Goal: Transaction & Acquisition: Purchase product/service

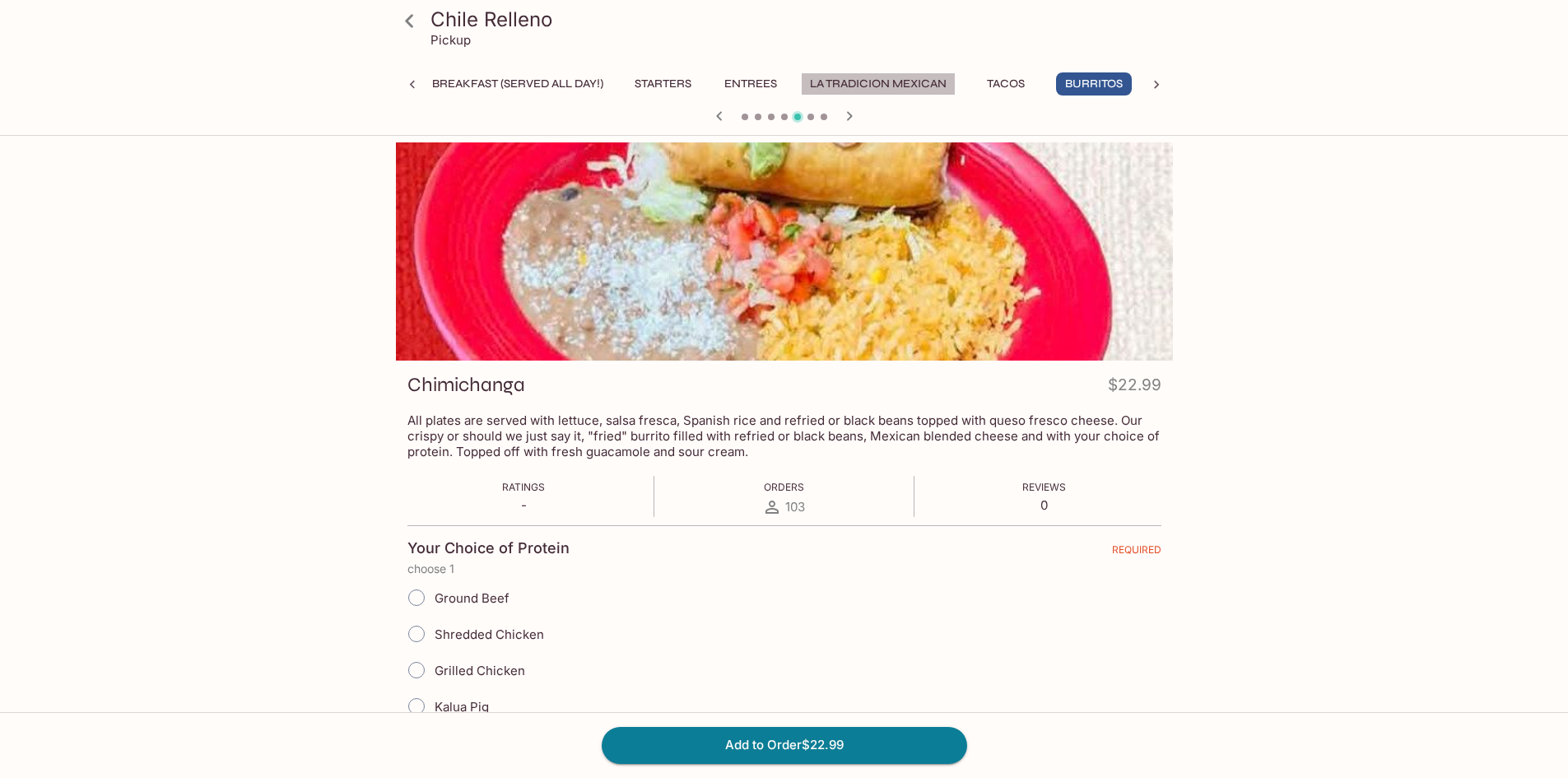
click at [879, 88] on button "La Tradicion Mexican" at bounding box center [878, 83] width 155 height 23
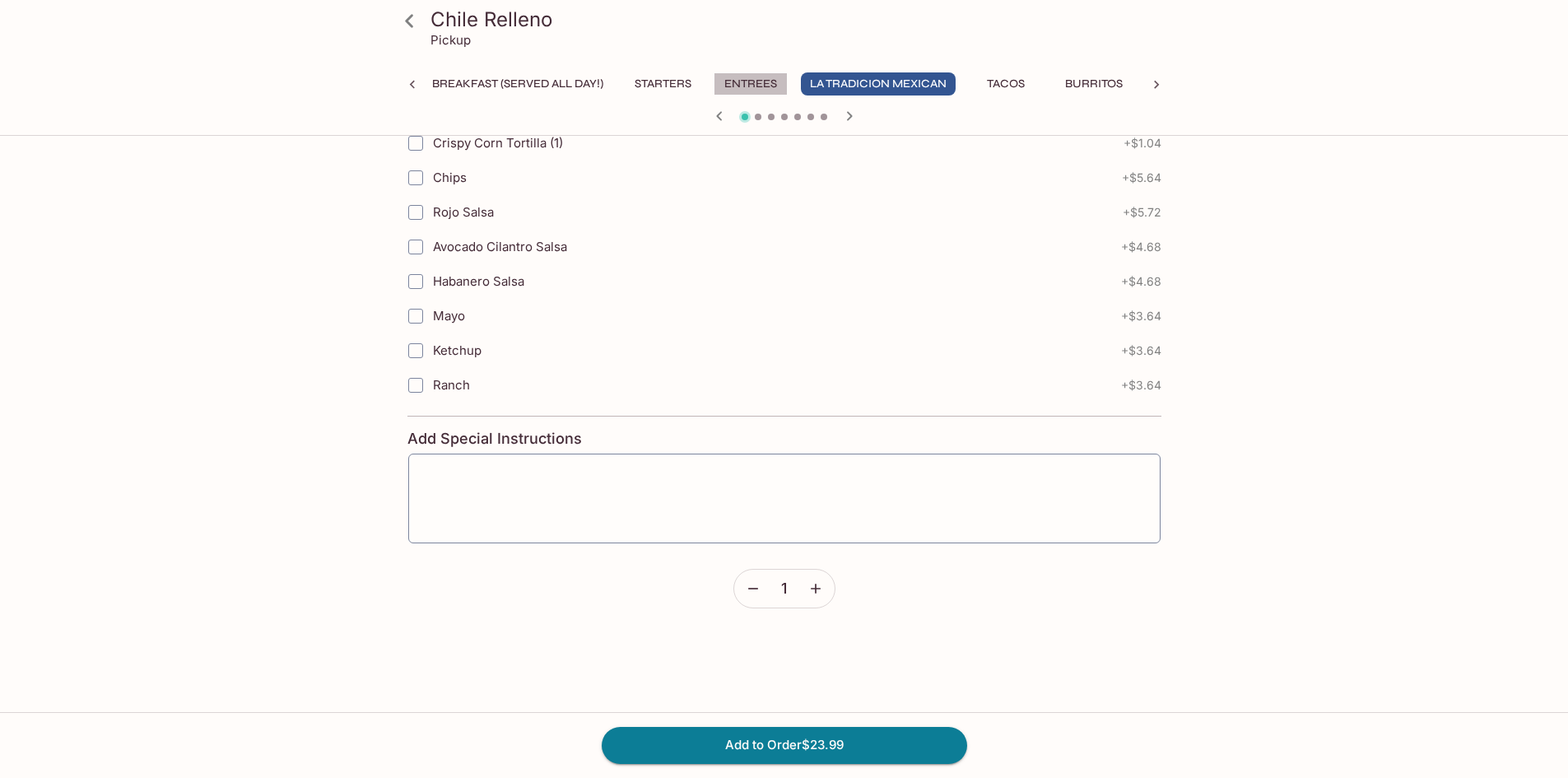
click at [747, 81] on button "Entrees" at bounding box center [751, 83] width 74 height 23
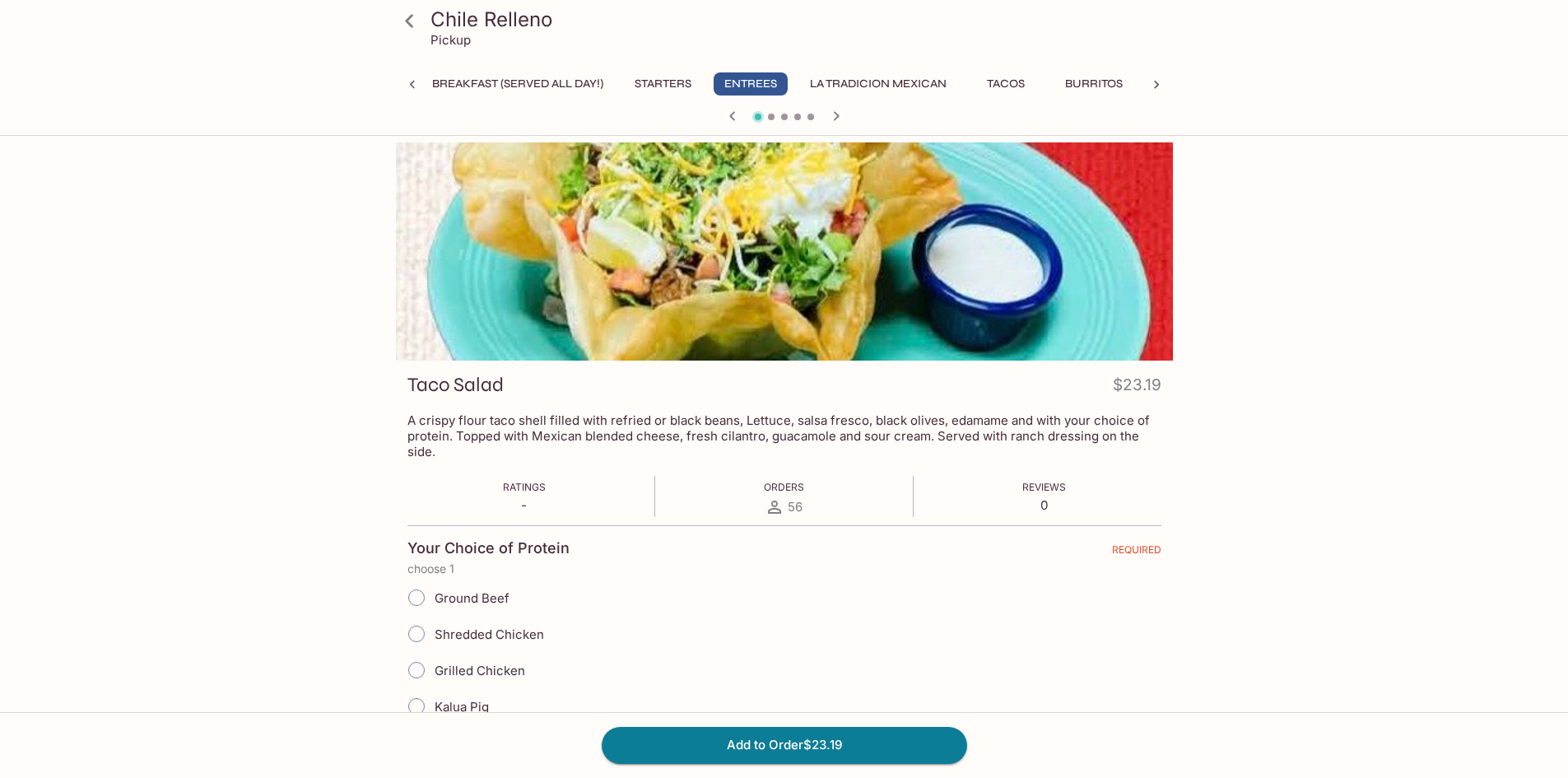
click at [830, 111] on icon "button" at bounding box center [836, 116] width 20 height 20
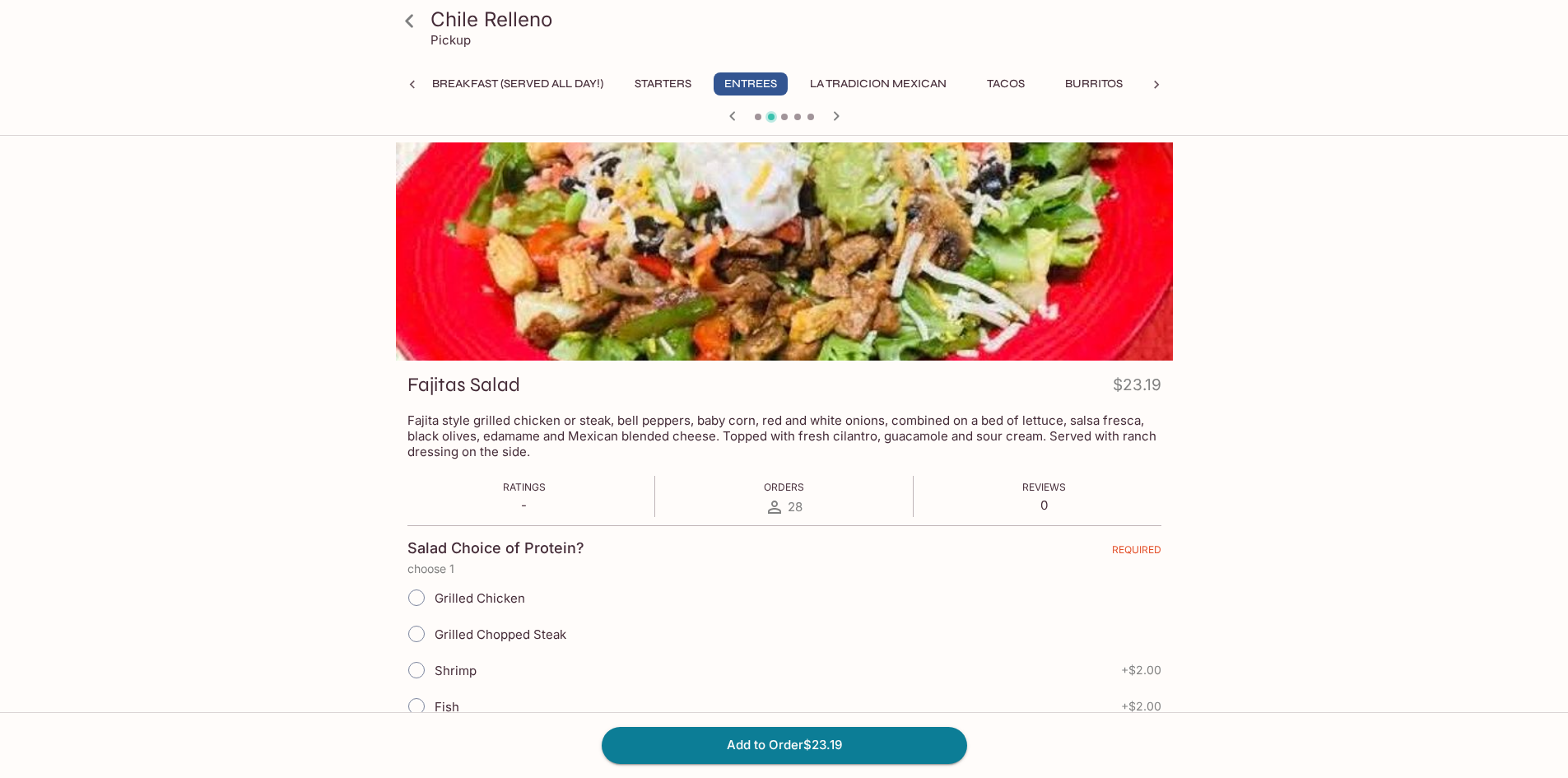
click at [862, 76] on button "La Tradicion Mexican" at bounding box center [878, 83] width 155 height 23
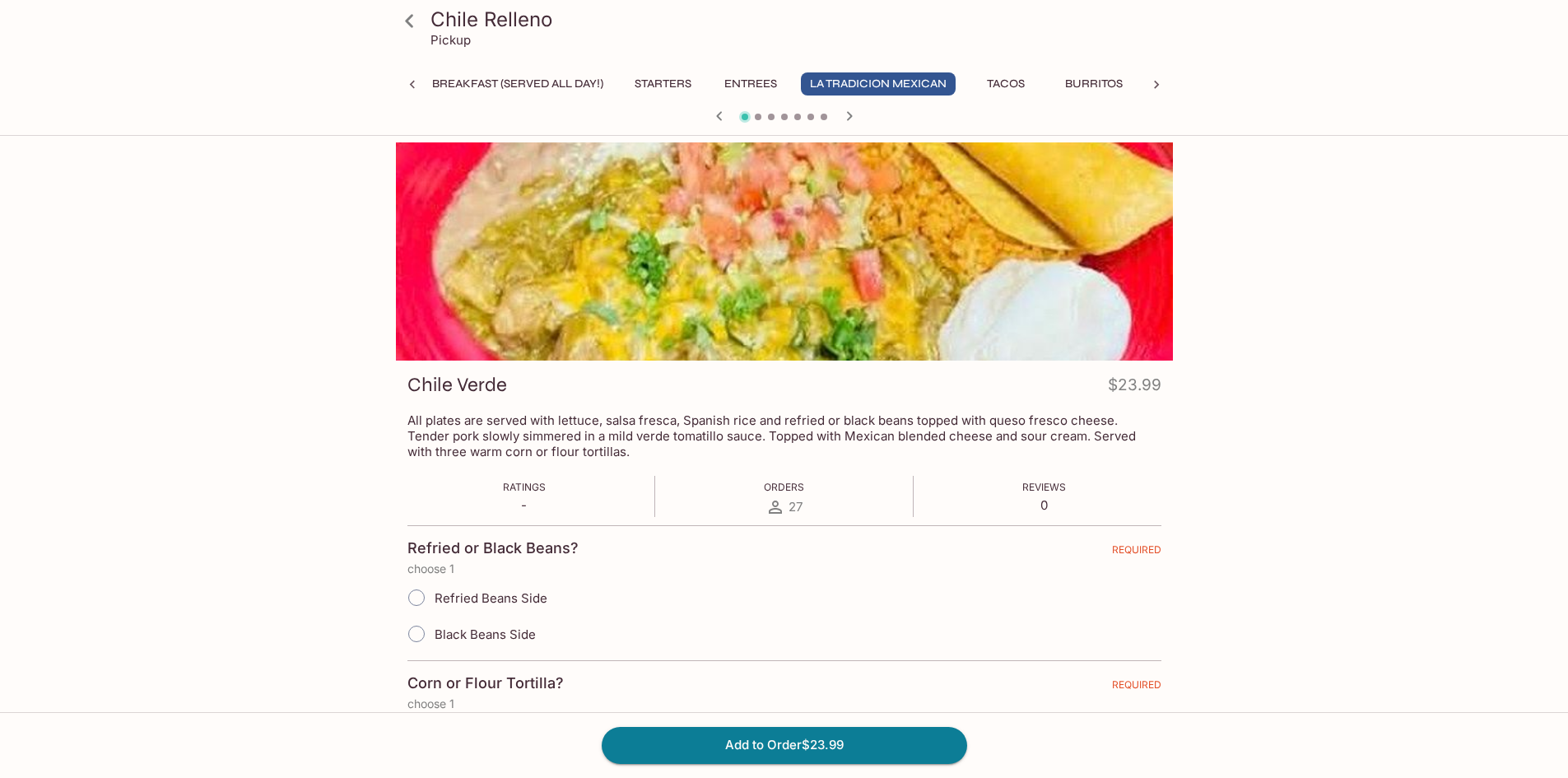
click at [842, 114] on icon "button" at bounding box center [849, 116] width 20 height 20
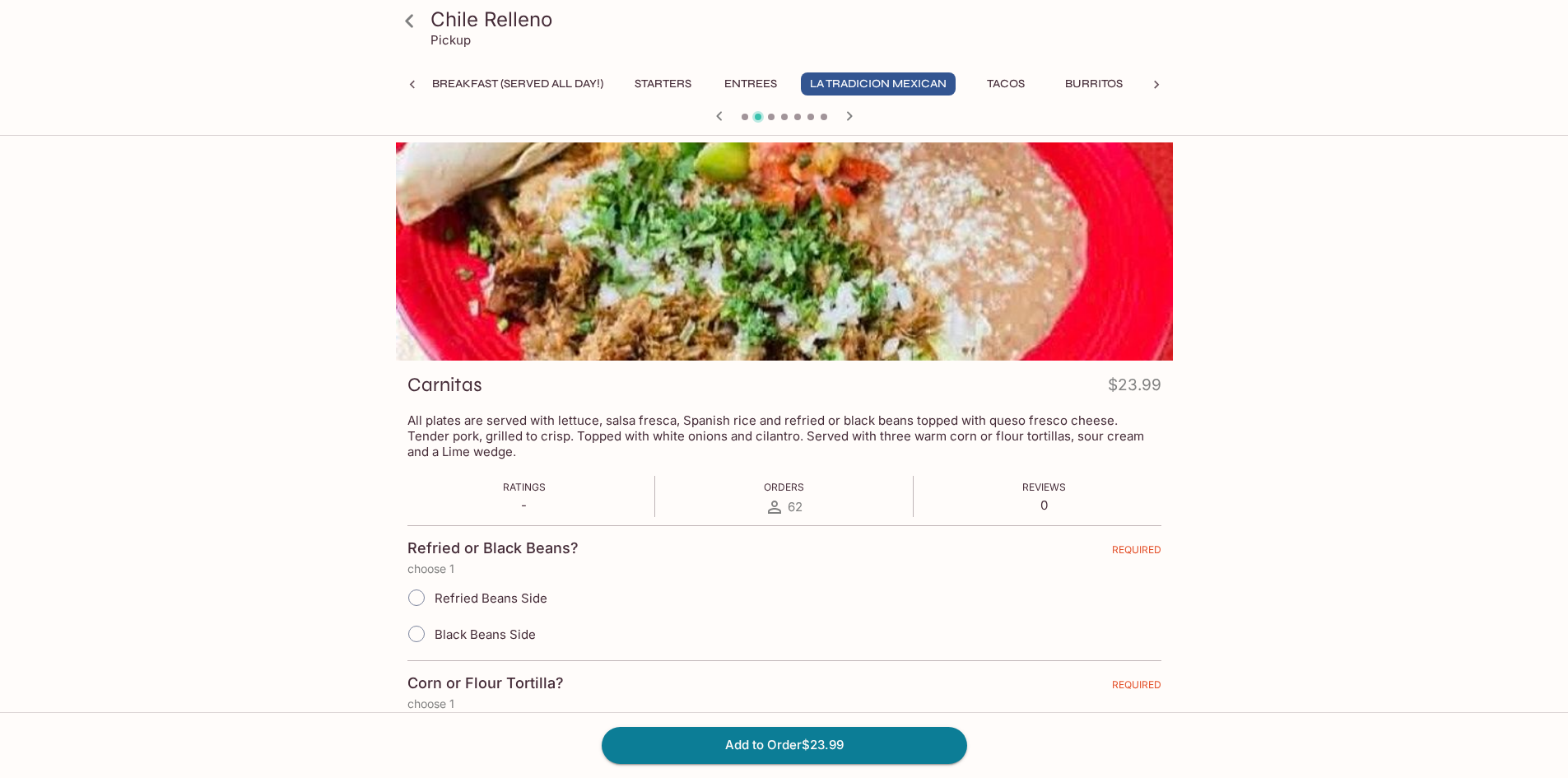
click at [720, 119] on icon "button" at bounding box center [718, 115] width 6 height 9
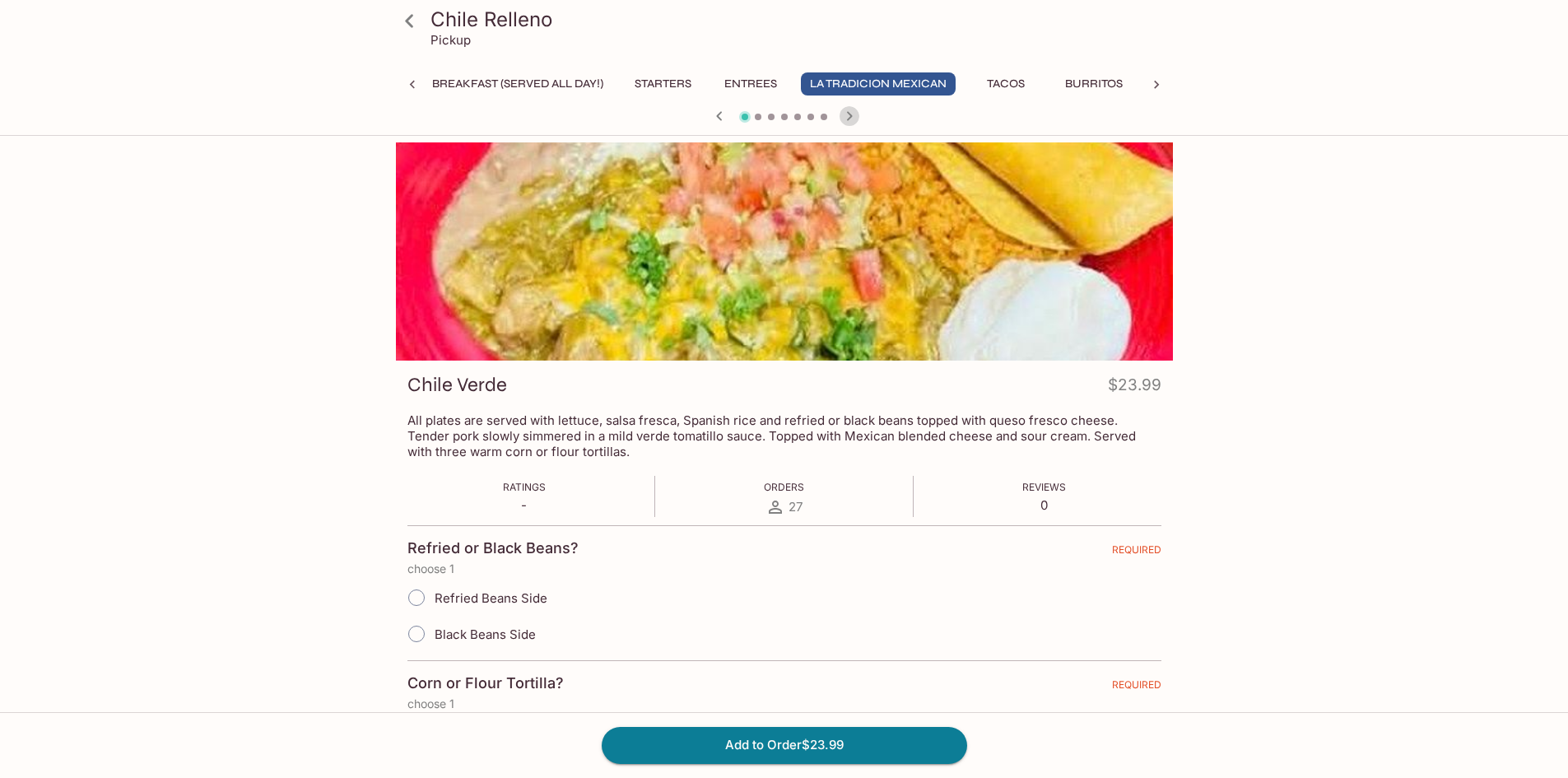
click at [852, 113] on icon "button" at bounding box center [849, 116] width 20 height 20
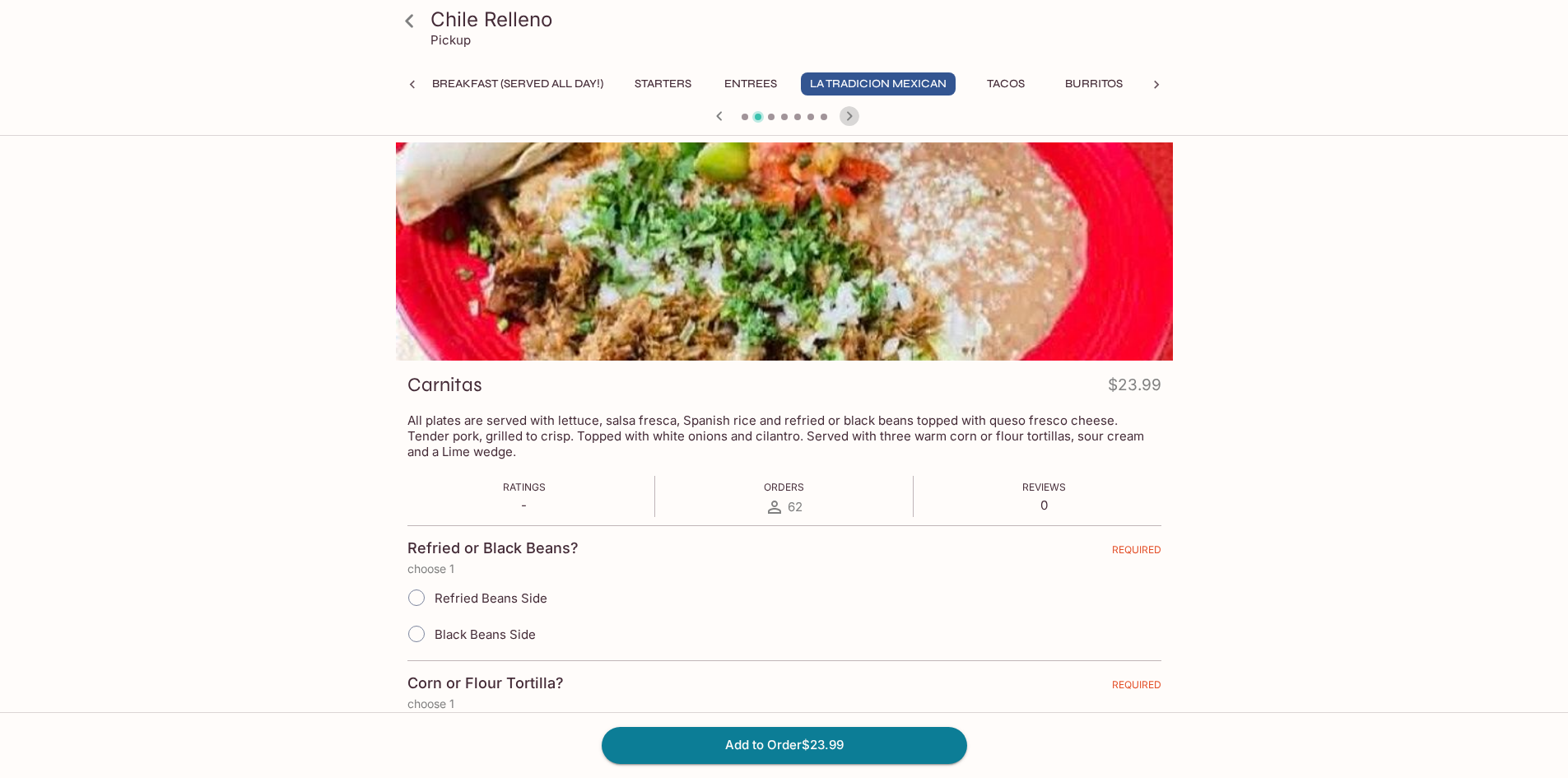
click at [847, 119] on icon "button" at bounding box center [848, 115] width 6 height 9
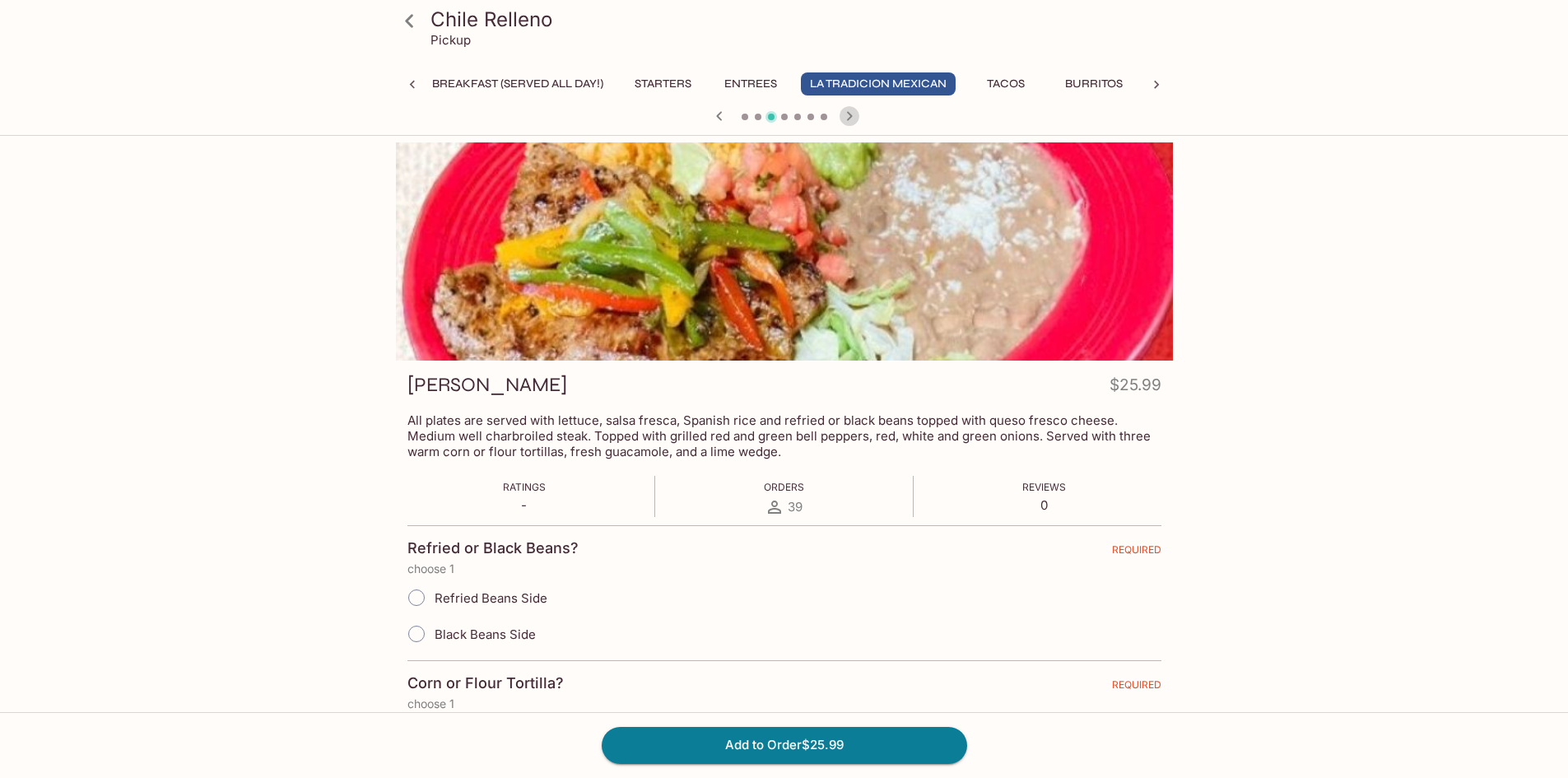
click at [851, 118] on icon "button" at bounding box center [849, 116] width 20 height 20
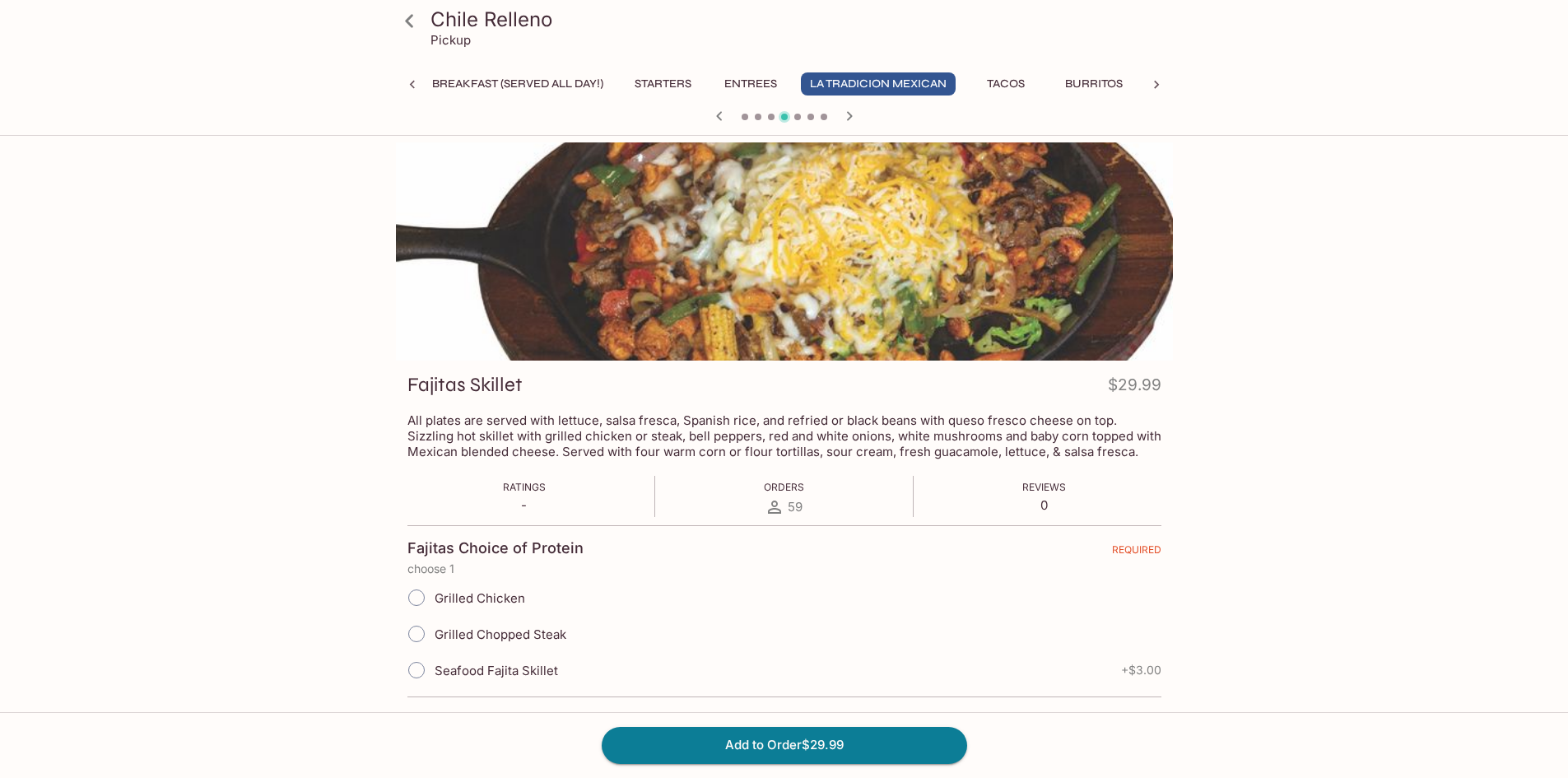
click at [854, 117] on icon "button" at bounding box center [849, 116] width 20 height 20
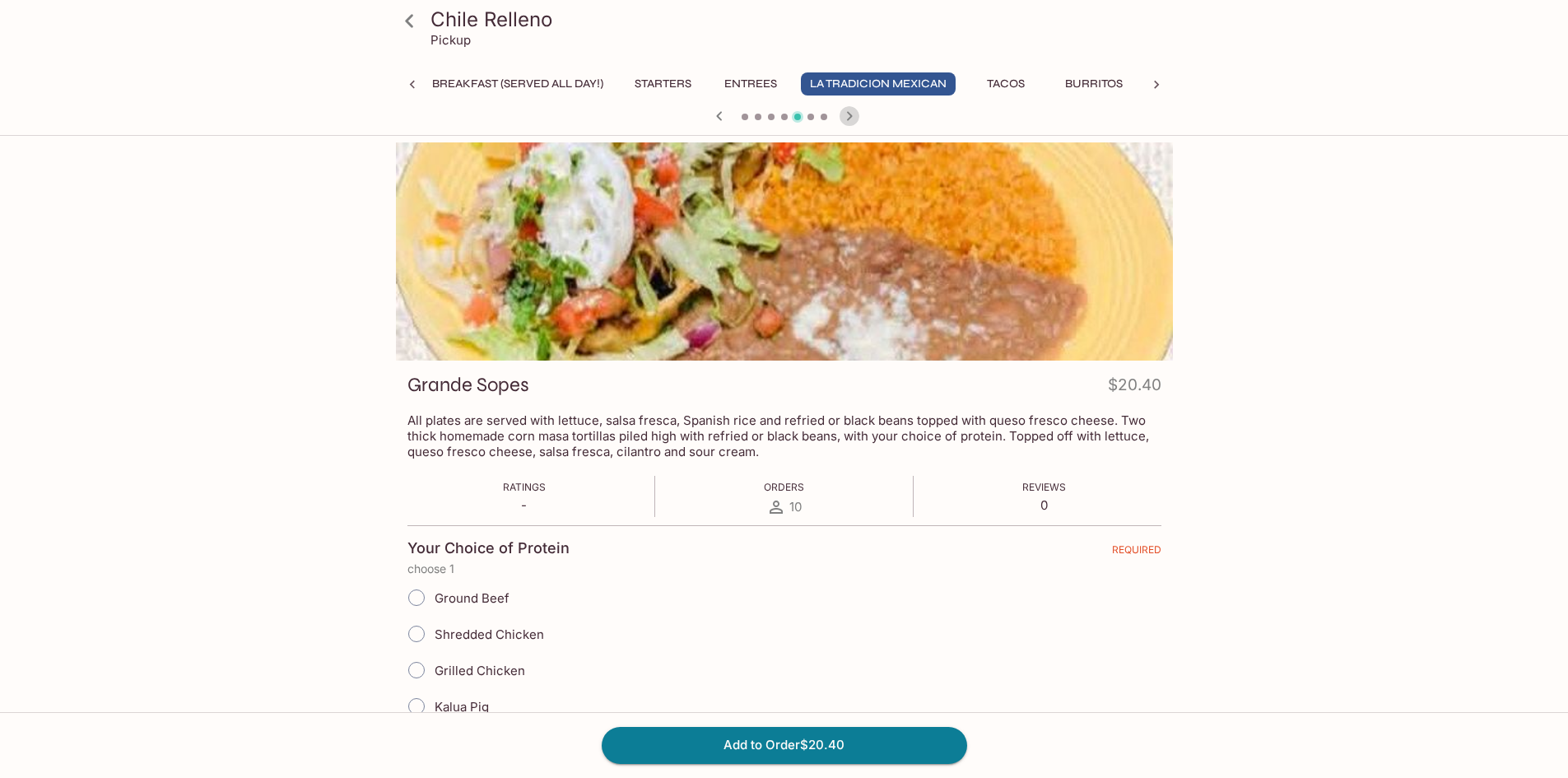
click at [854, 115] on icon "button" at bounding box center [849, 116] width 20 height 20
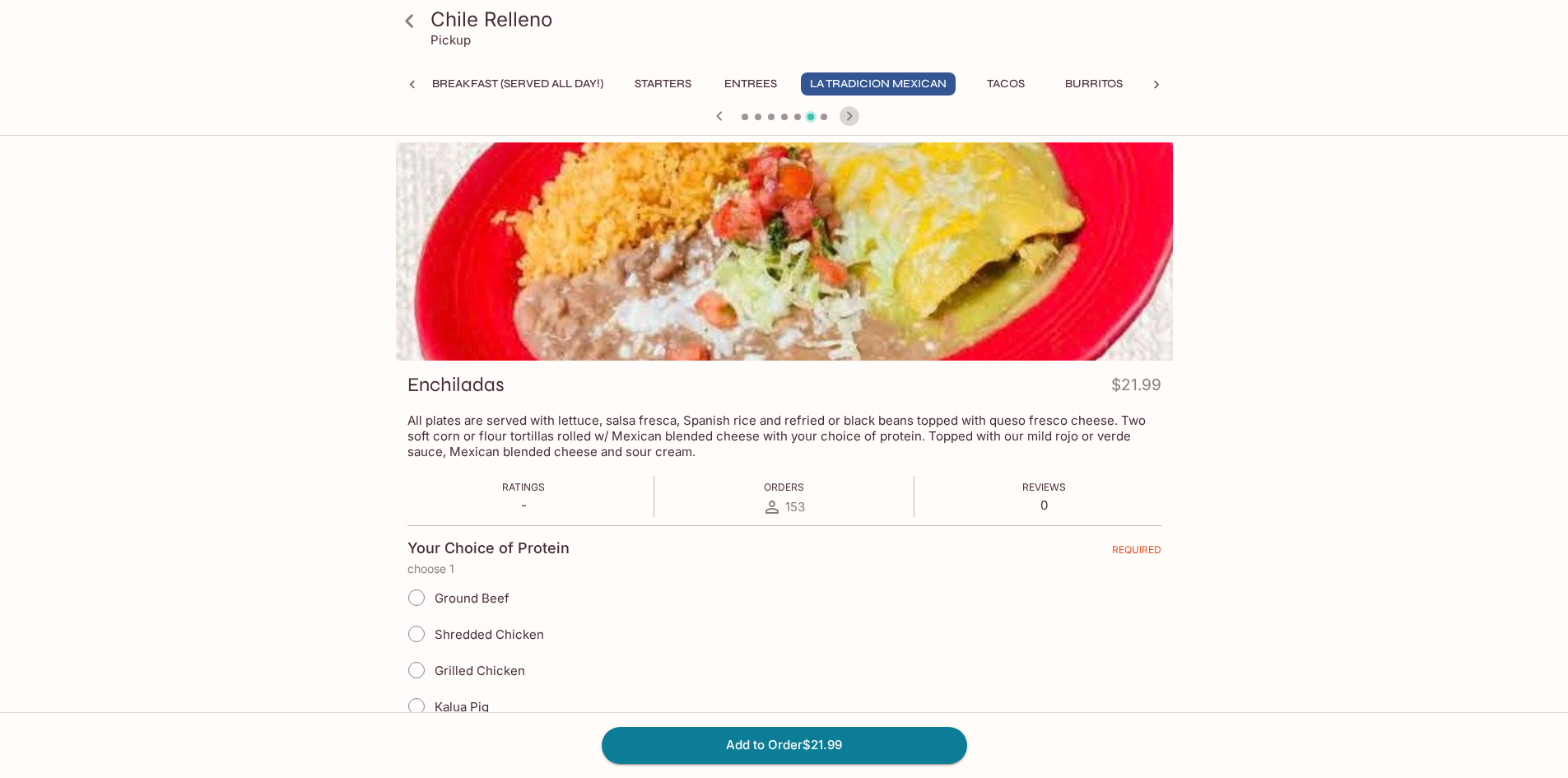
click at [854, 115] on icon "button" at bounding box center [849, 116] width 20 height 20
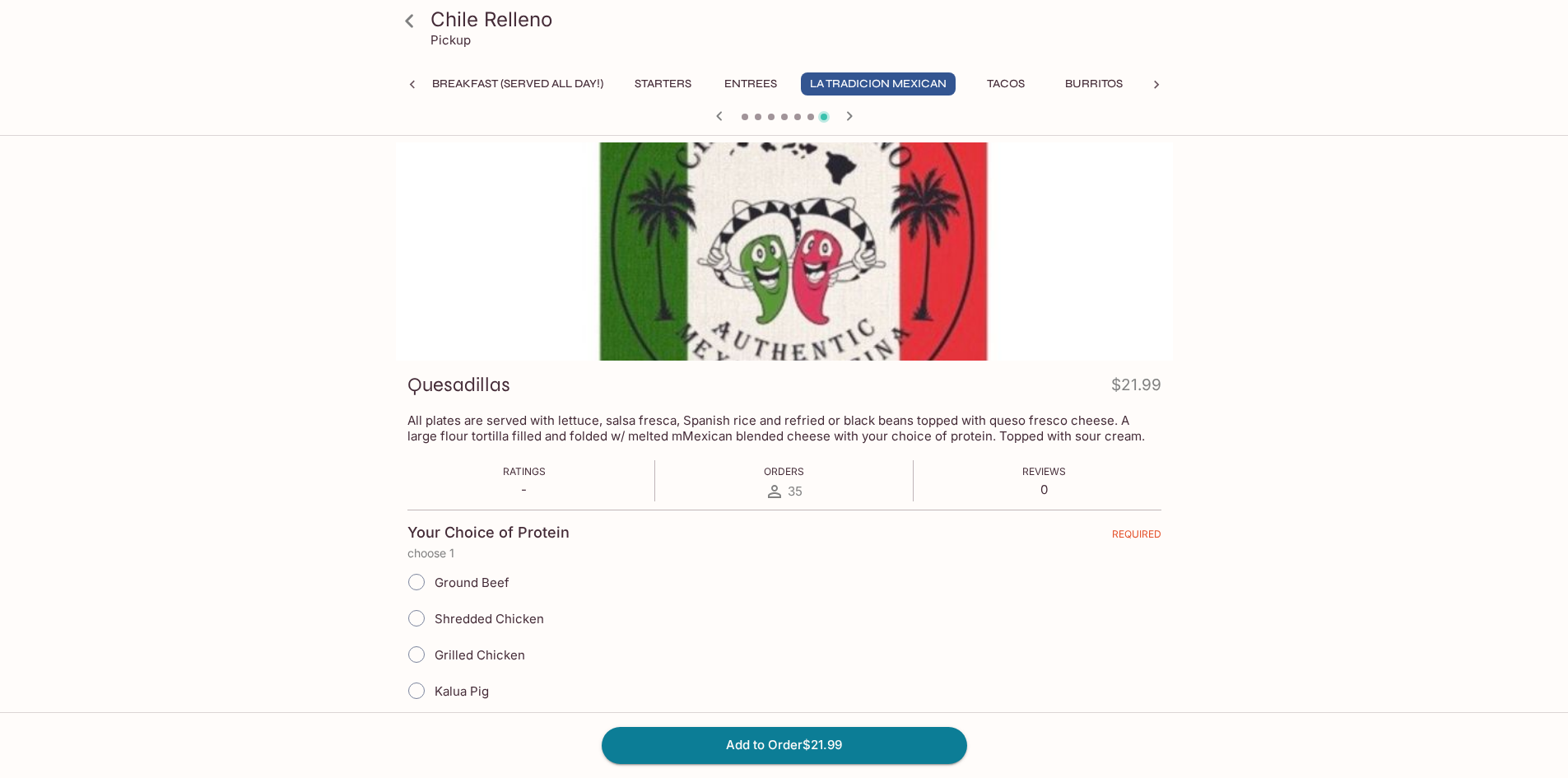
click at [725, 292] on div at bounding box center [784, 252] width 777 height 218
click at [851, 110] on icon "button" at bounding box center [849, 116] width 20 height 20
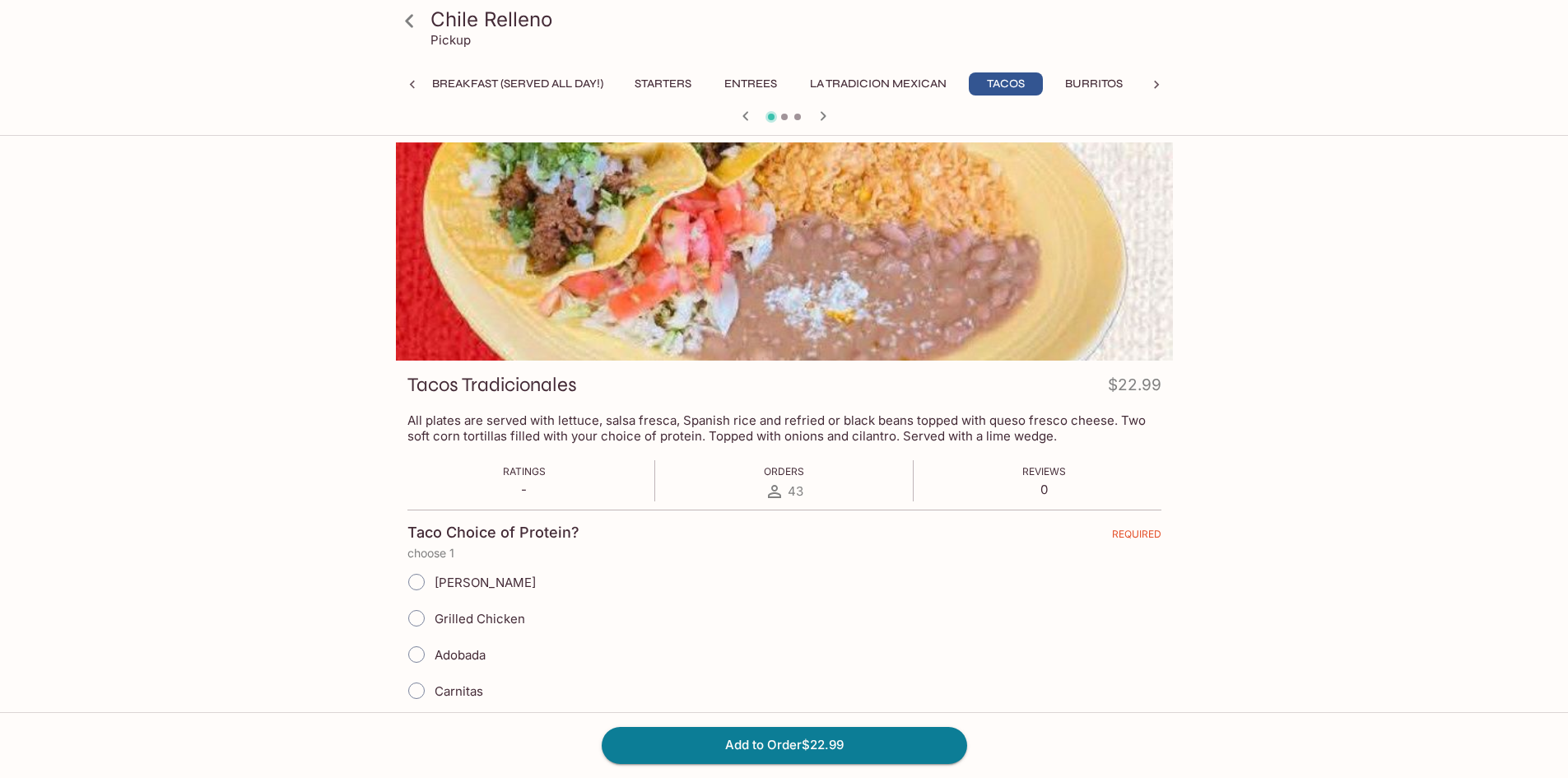
click at [861, 314] on div at bounding box center [784, 252] width 777 height 218
click at [1129, 87] on button "Burritos" at bounding box center [1093, 83] width 76 height 23
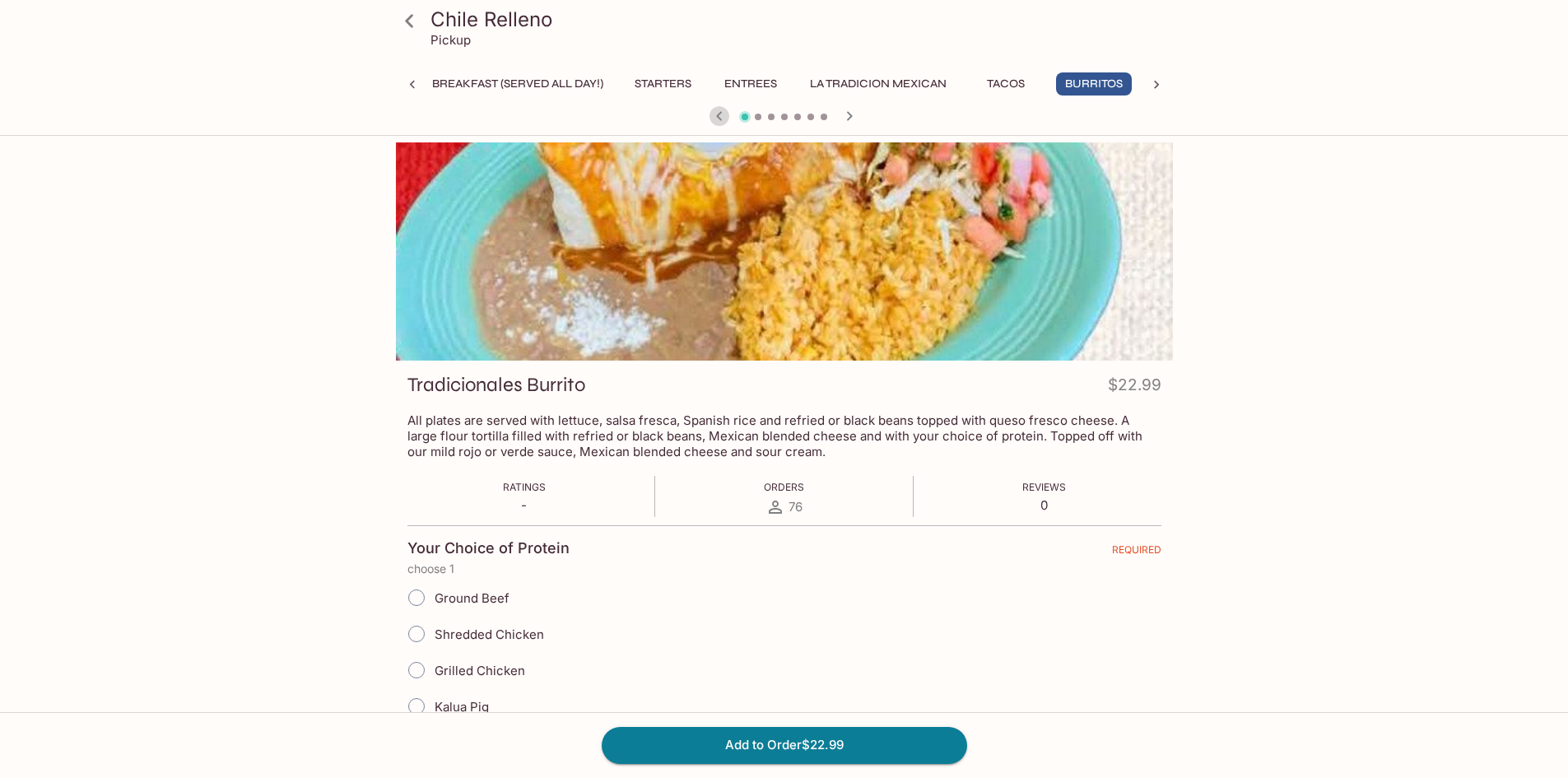
click at [724, 109] on icon "button" at bounding box center [720, 116] width 20 height 20
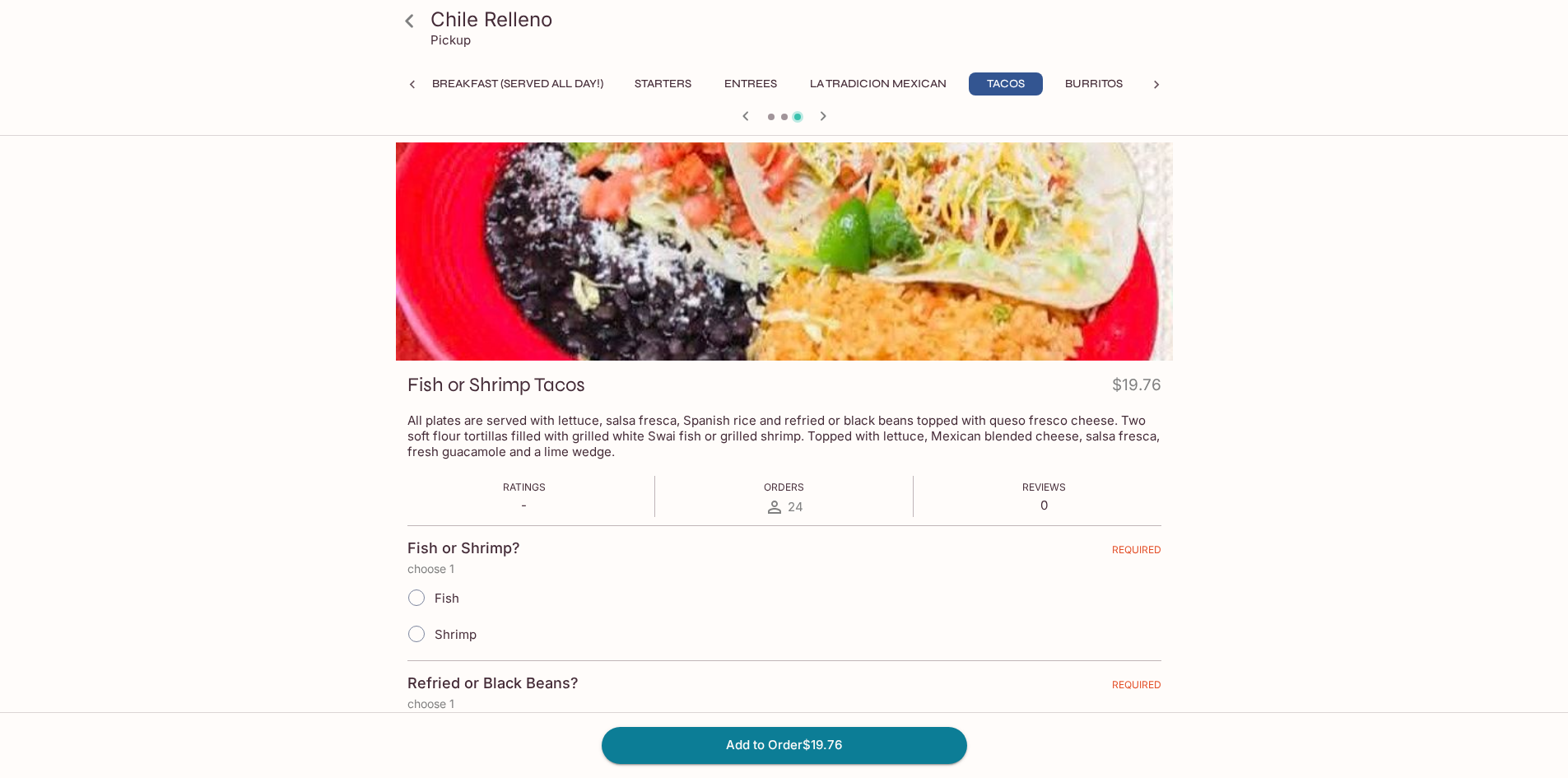
click at [726, 110] on div at bounding box center [784, 117] width 790 height 24
click at [753, 118] on icon "button" at bounding box center [746, 116] width 20 height 20
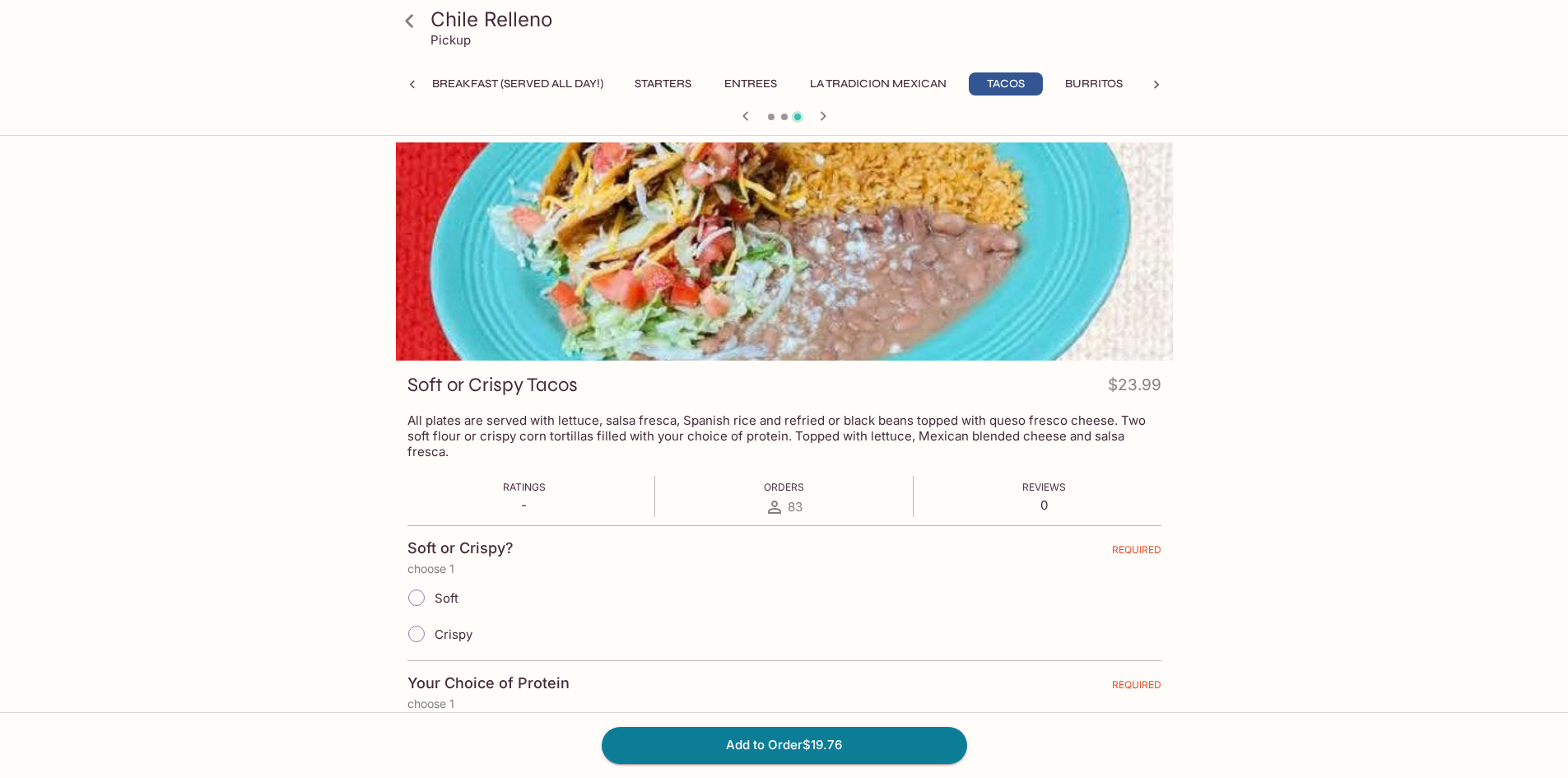
click at [760, 85] on button "Entrees" at bounding box center [751, 83] width 74 height 23
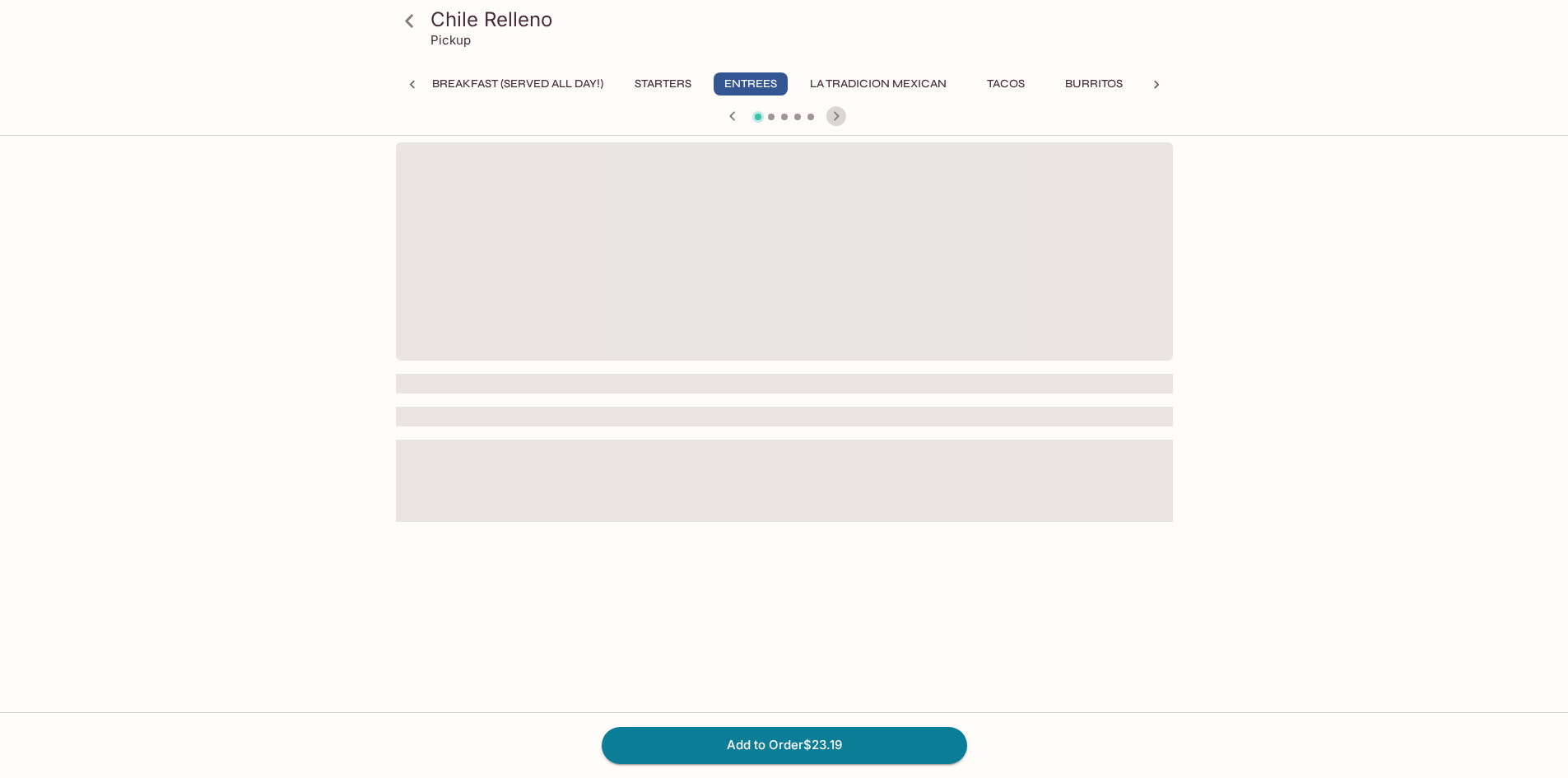
click at [840, 111] on icon "button" at bounding box center [836, 116] width 20 height 20
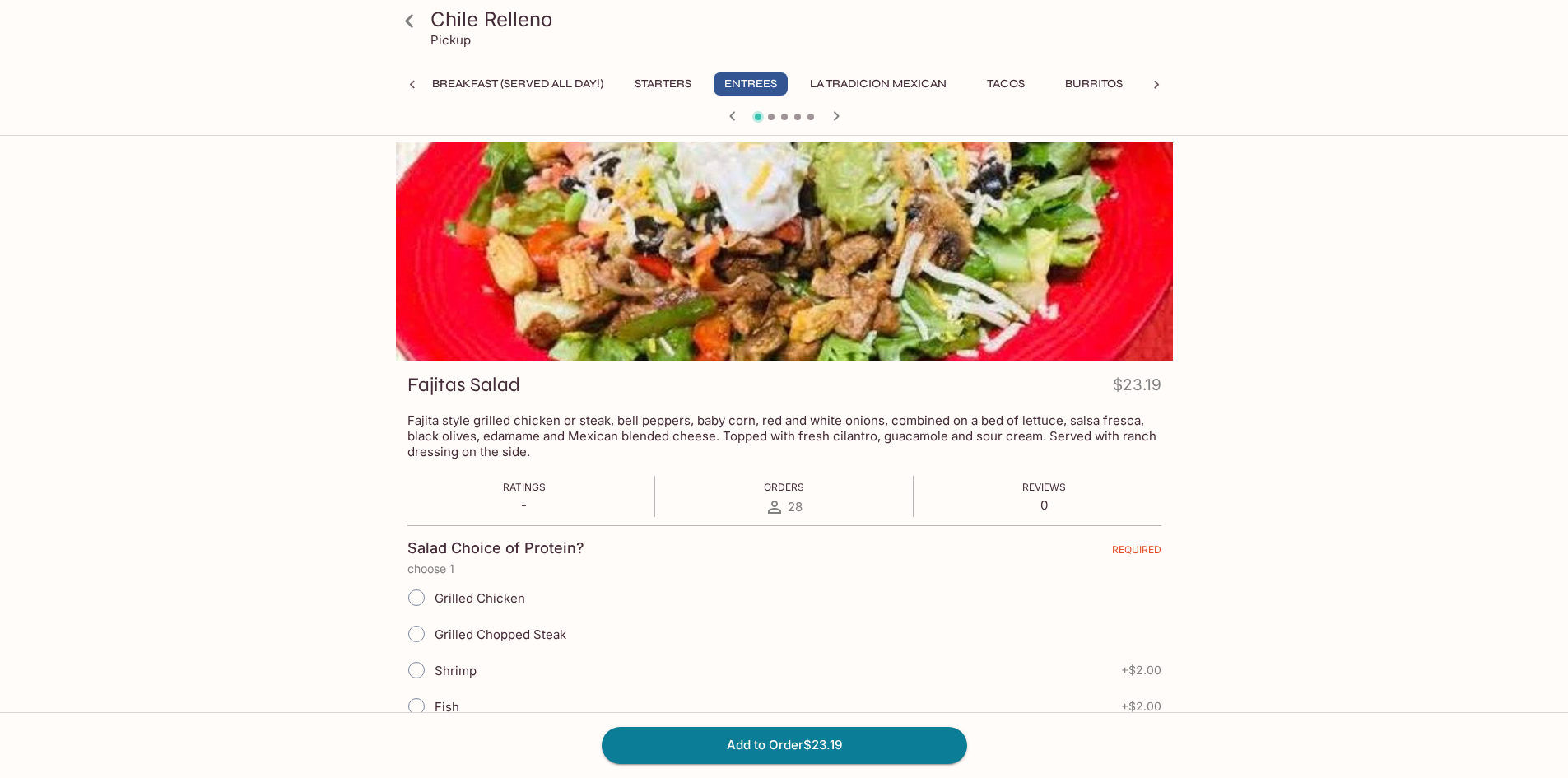
click at [840, 111] on icon "button" at bounding box center [836, 116] width 20 height 20
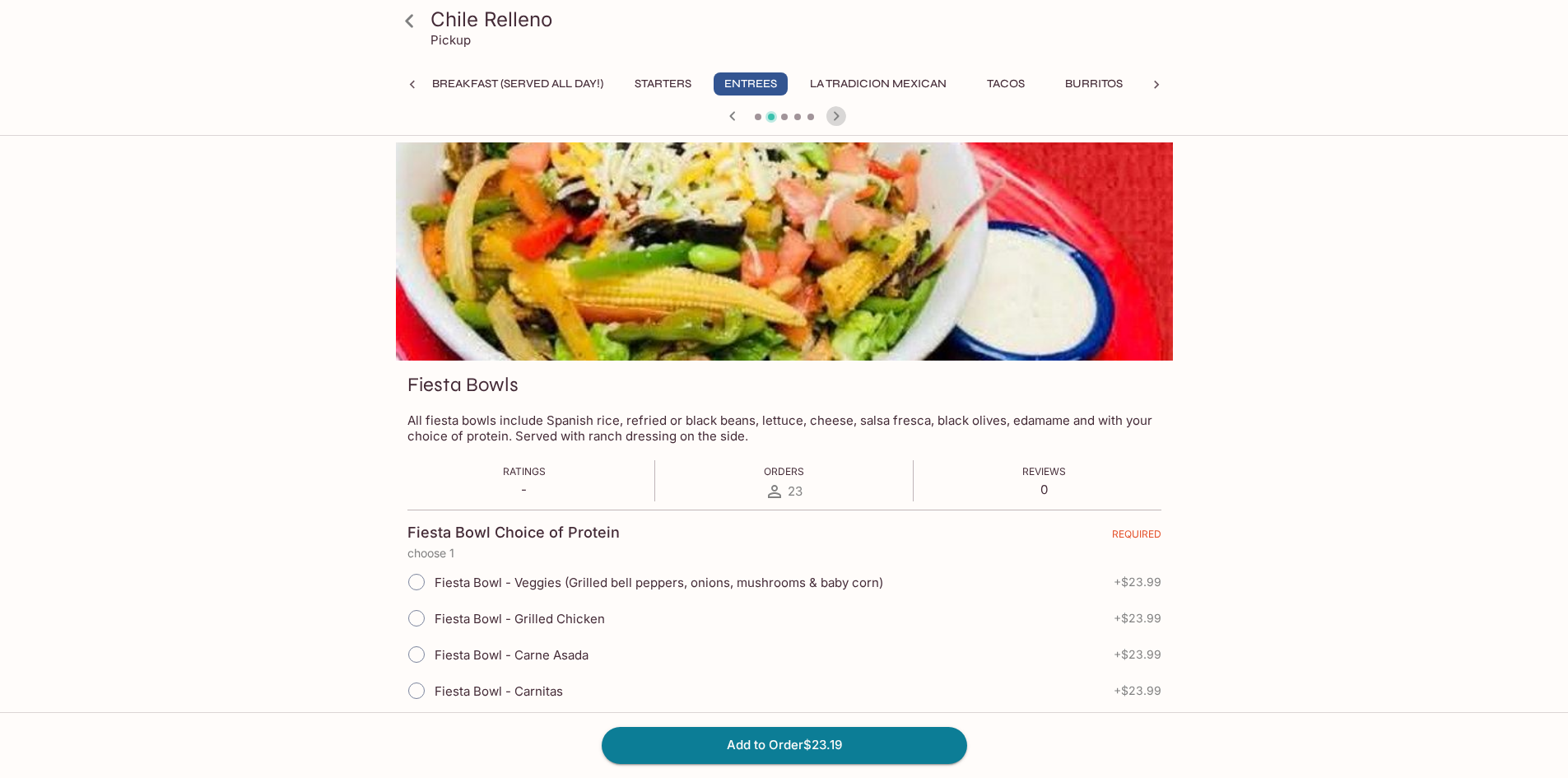
click at [840, 111] on icon "button" at bounding box center [836, 116] width 20 height 20
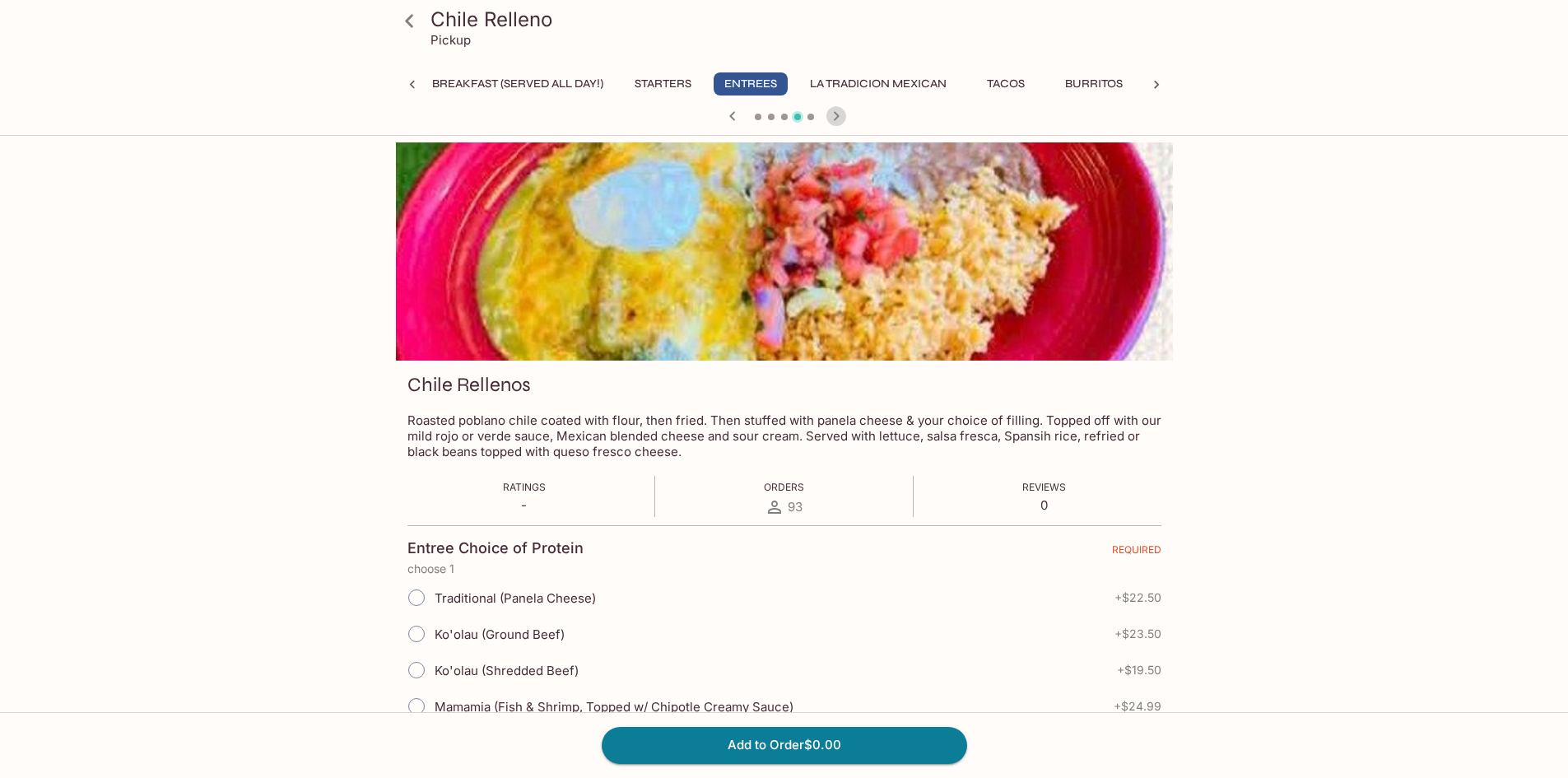
click at [840, 111] on icon "button" at bounding box center [836, 116] width 20 height 20
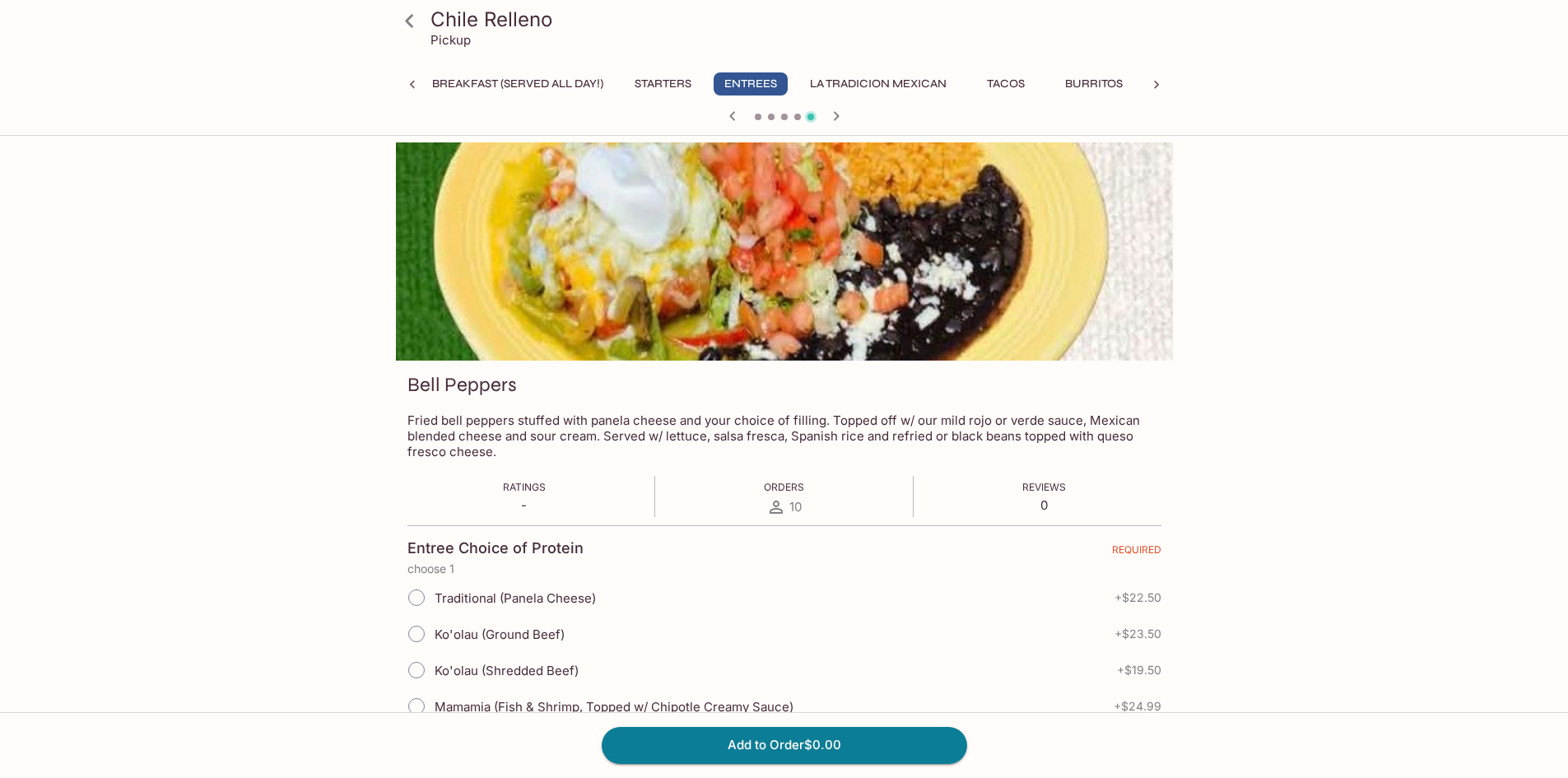
click at [840, 111] on icon "button" at bounding box center [836, 116] width 20 height 20
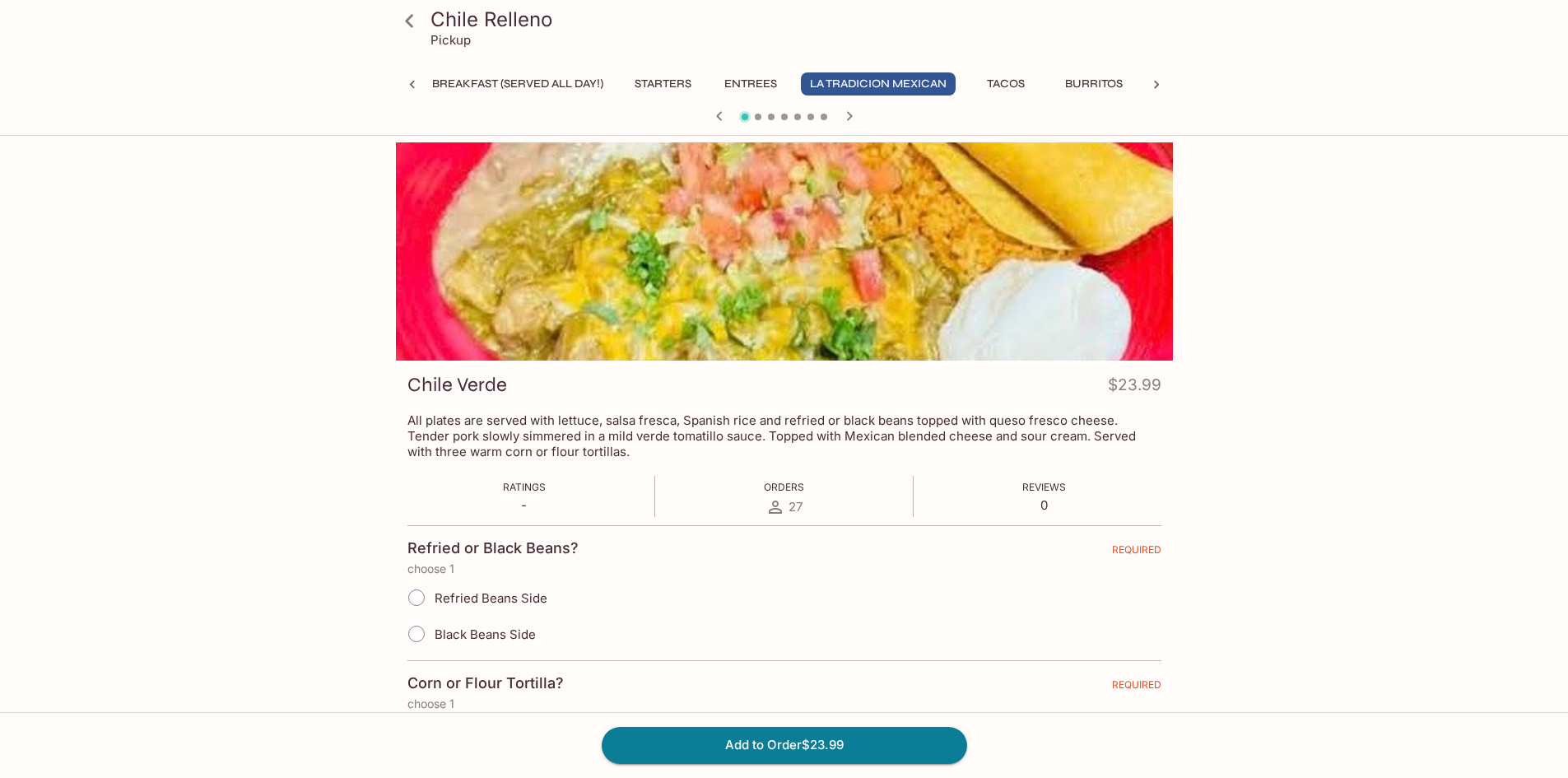
click at [775, 80] on button "Entrees" at bounding box center [751, 83] width 74 height 23
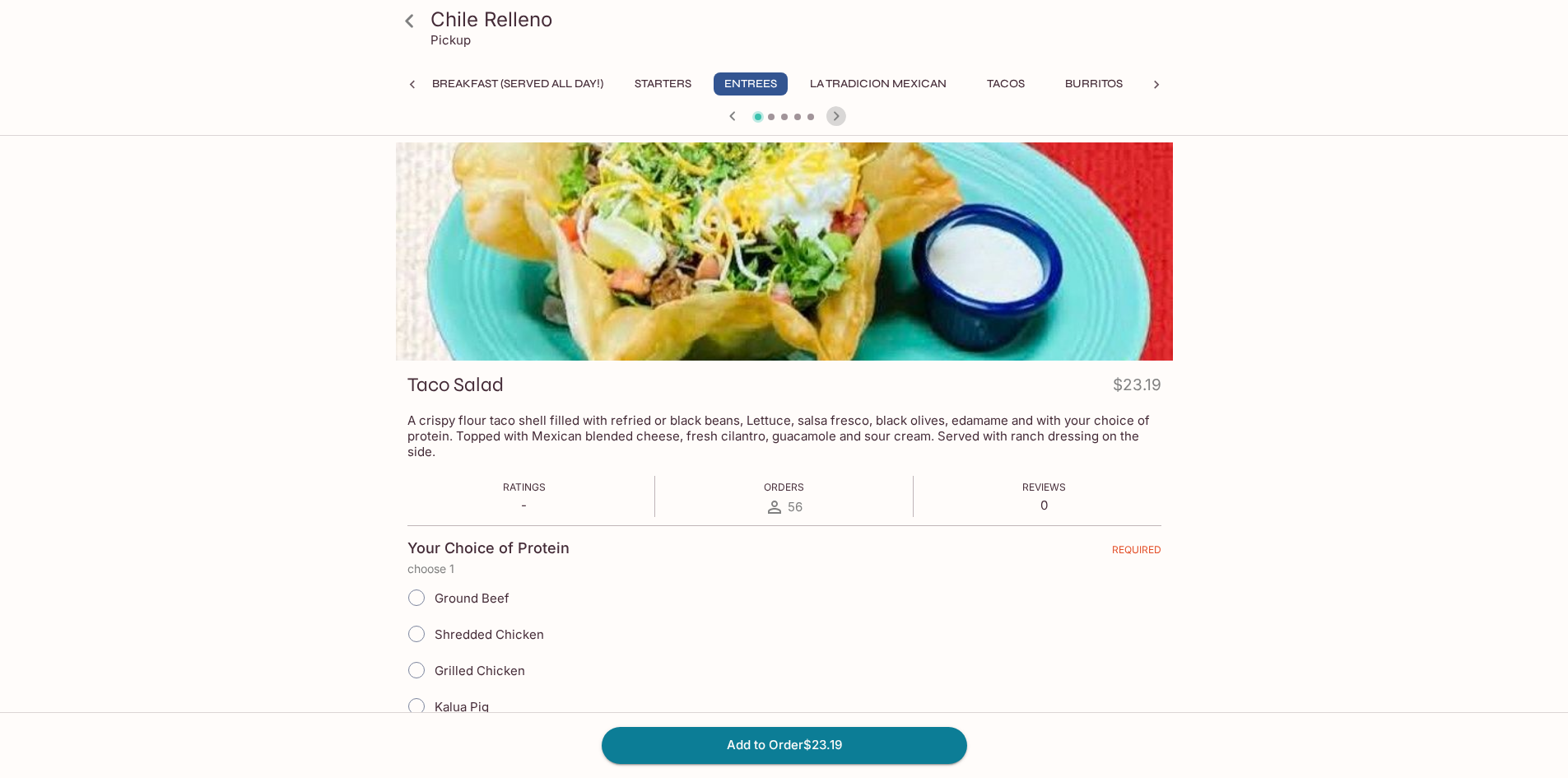
click at [836, 115] on icon "button" at bounding box center [836, 115] width 6 height 9
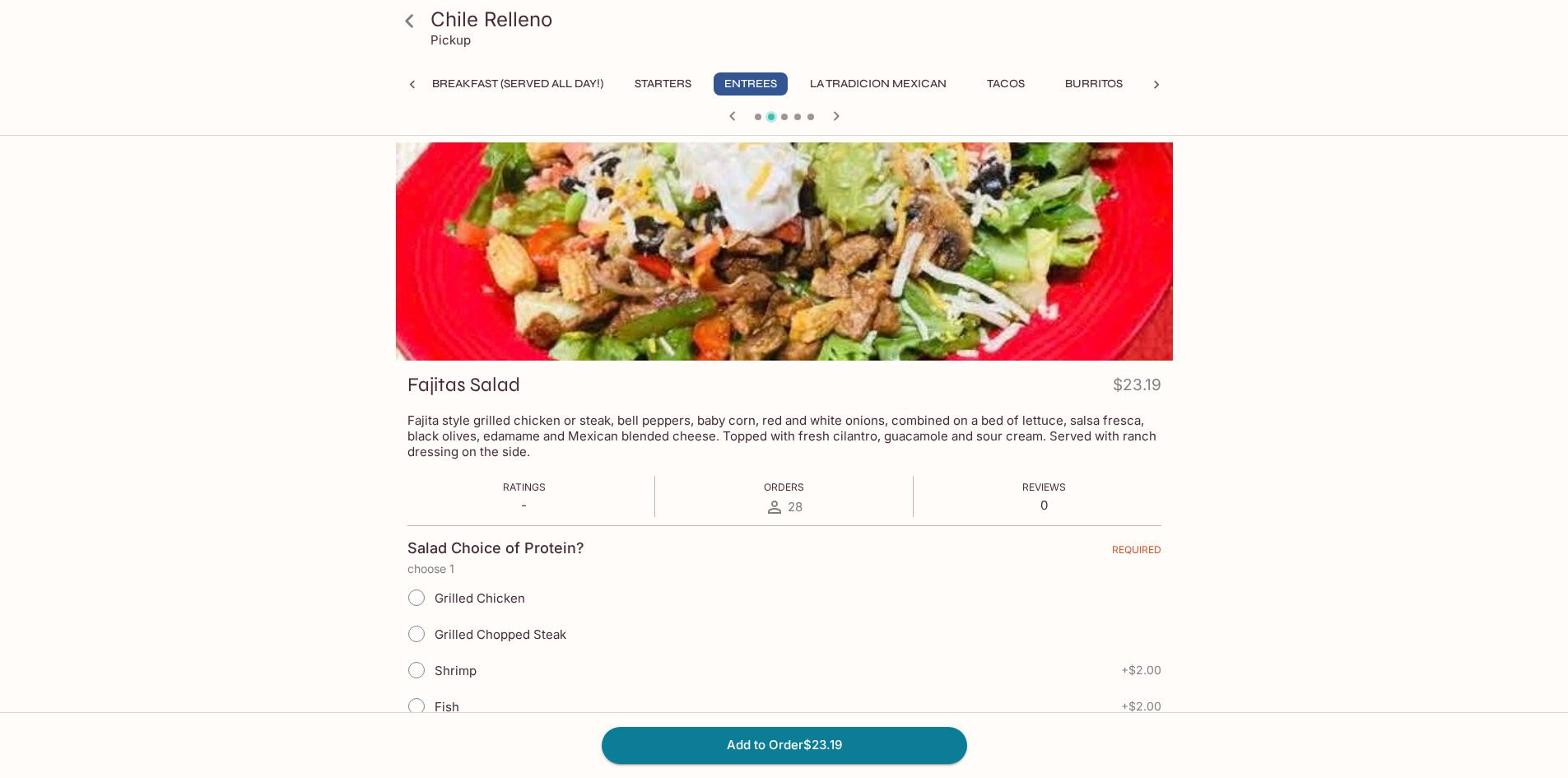
click at [836, 115] on icon "button" at bounding box center [836, 115] width 6 height 9
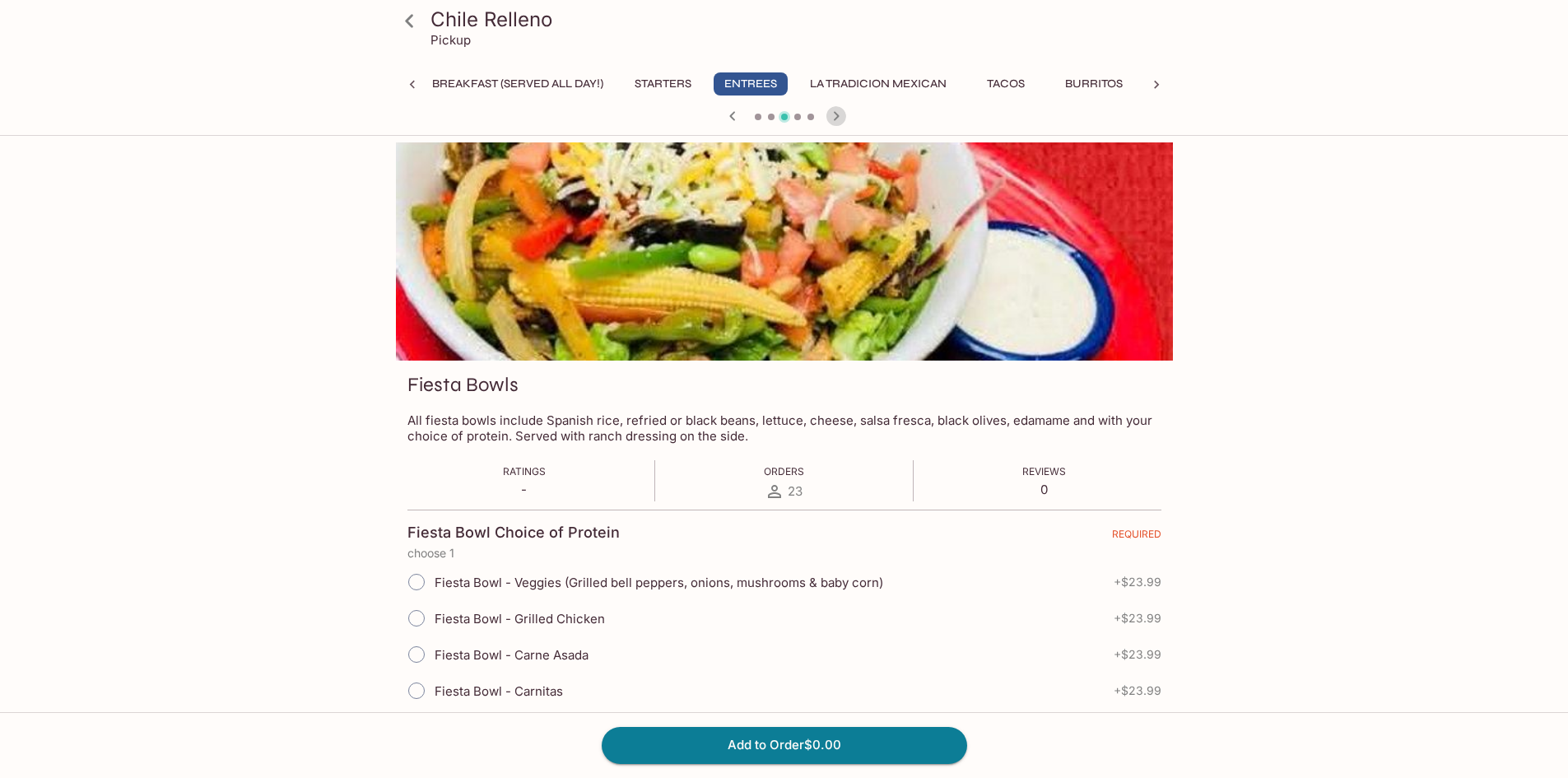
click at [836, 115] on icon "button" at bounding box center [836, 115] width 6 height 9
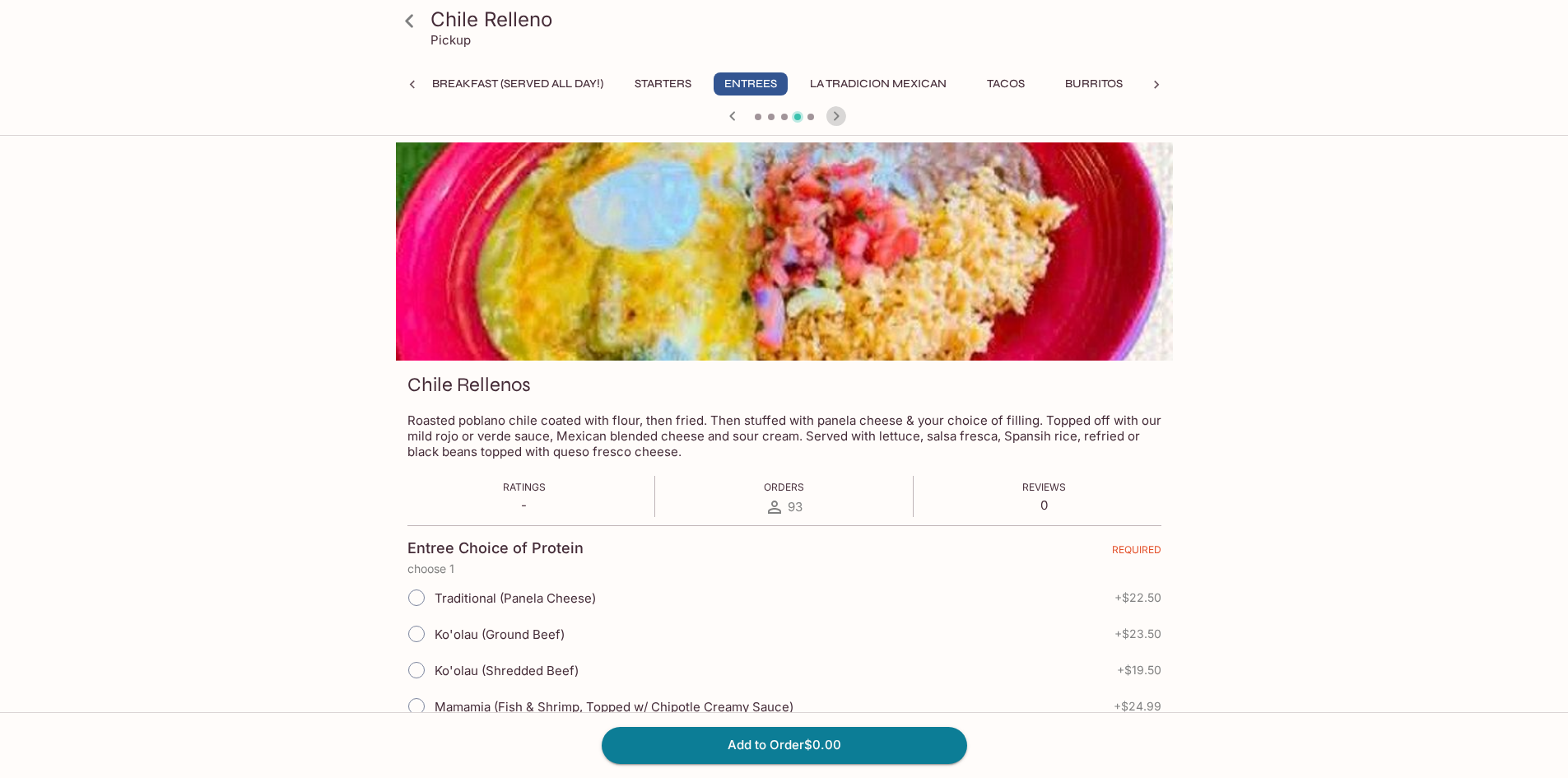
click at [836, 110] on icon "button" at bounding box center [836, 116] width 20 height 20
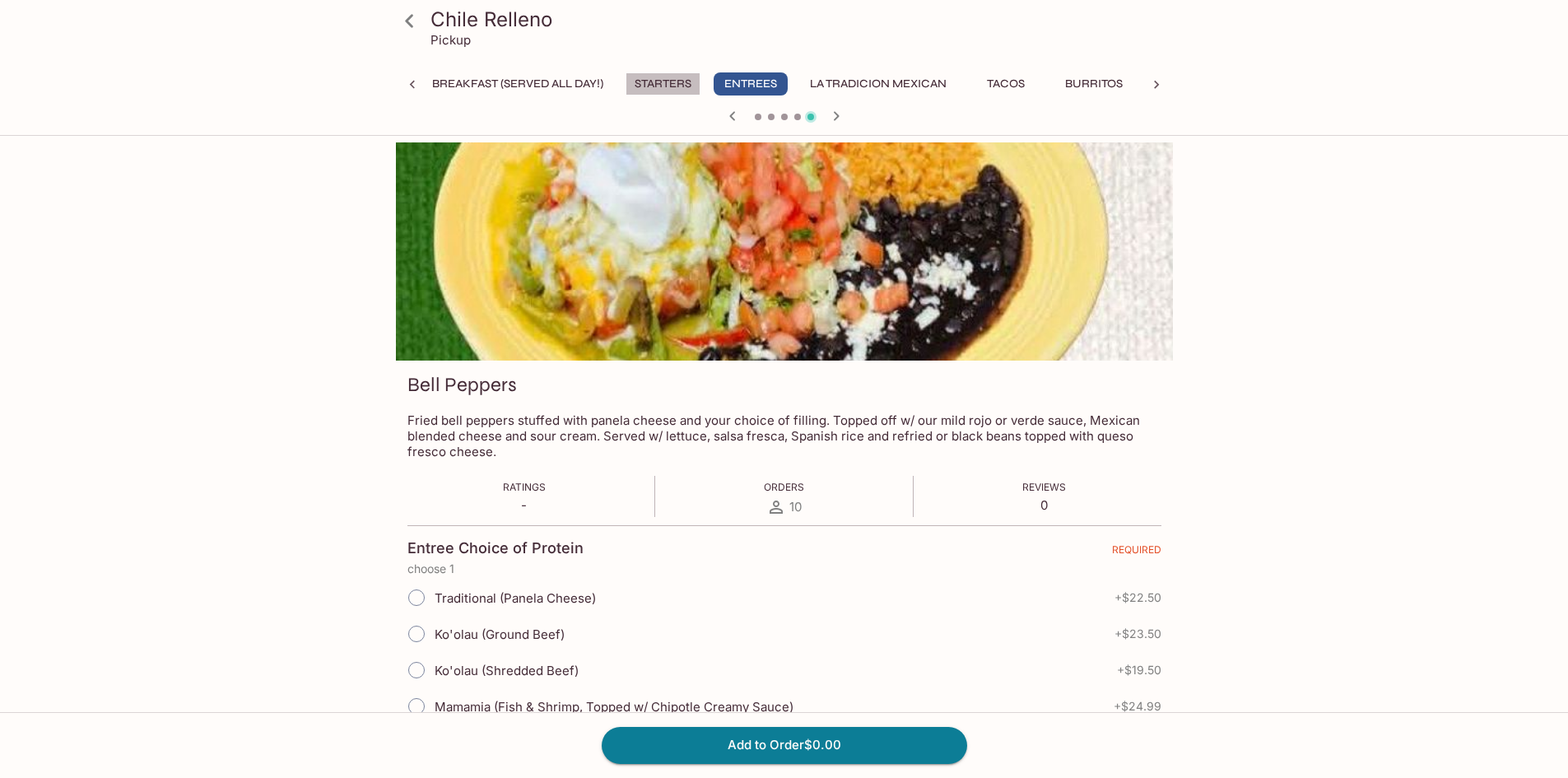
click at [659, 85] on button "Starters" at bounding box center [663, 83] width 75 height 23
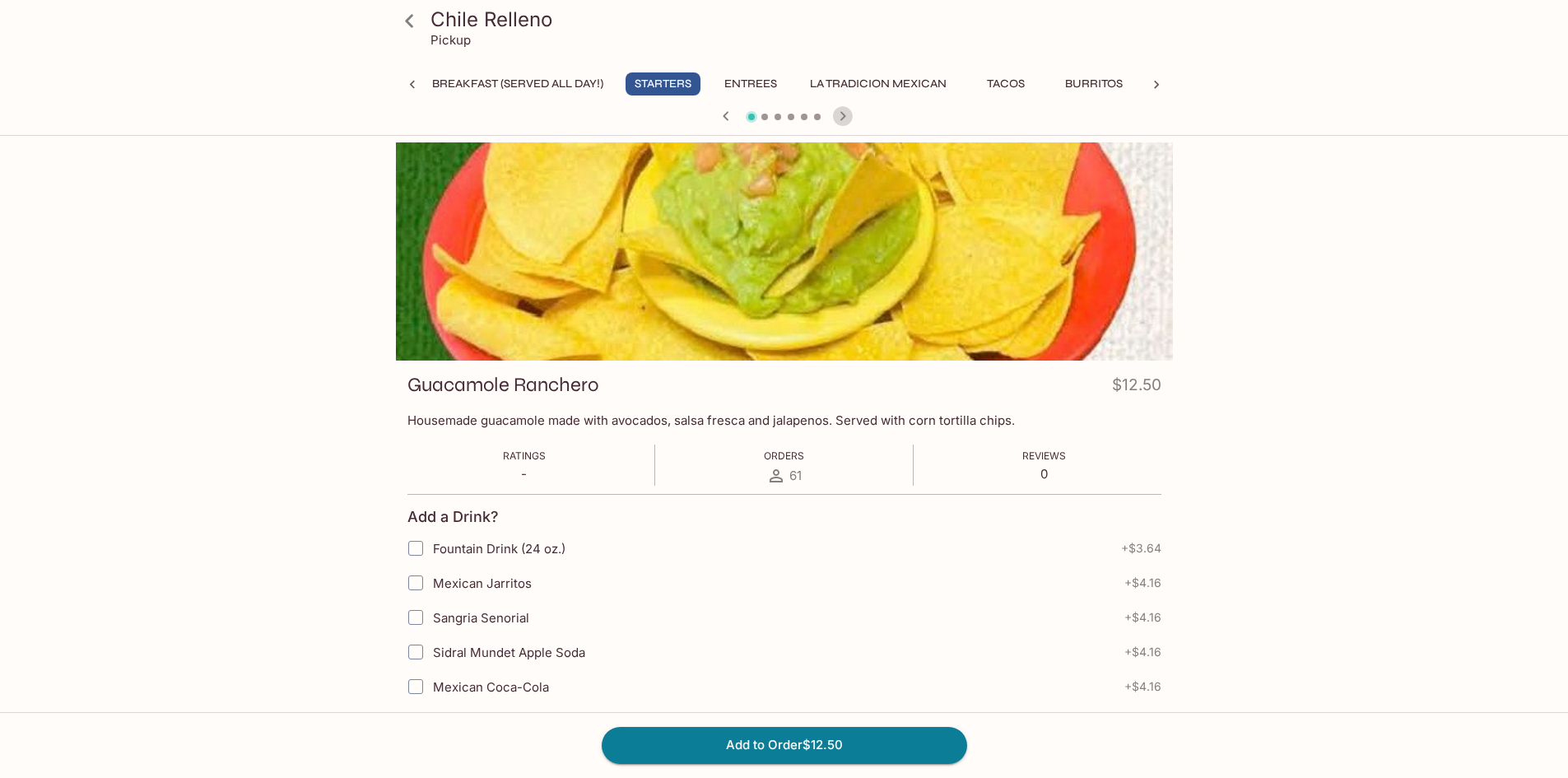
click at [836, 121] on icon "button" at bounding box center [843, 116] width 20 height 20
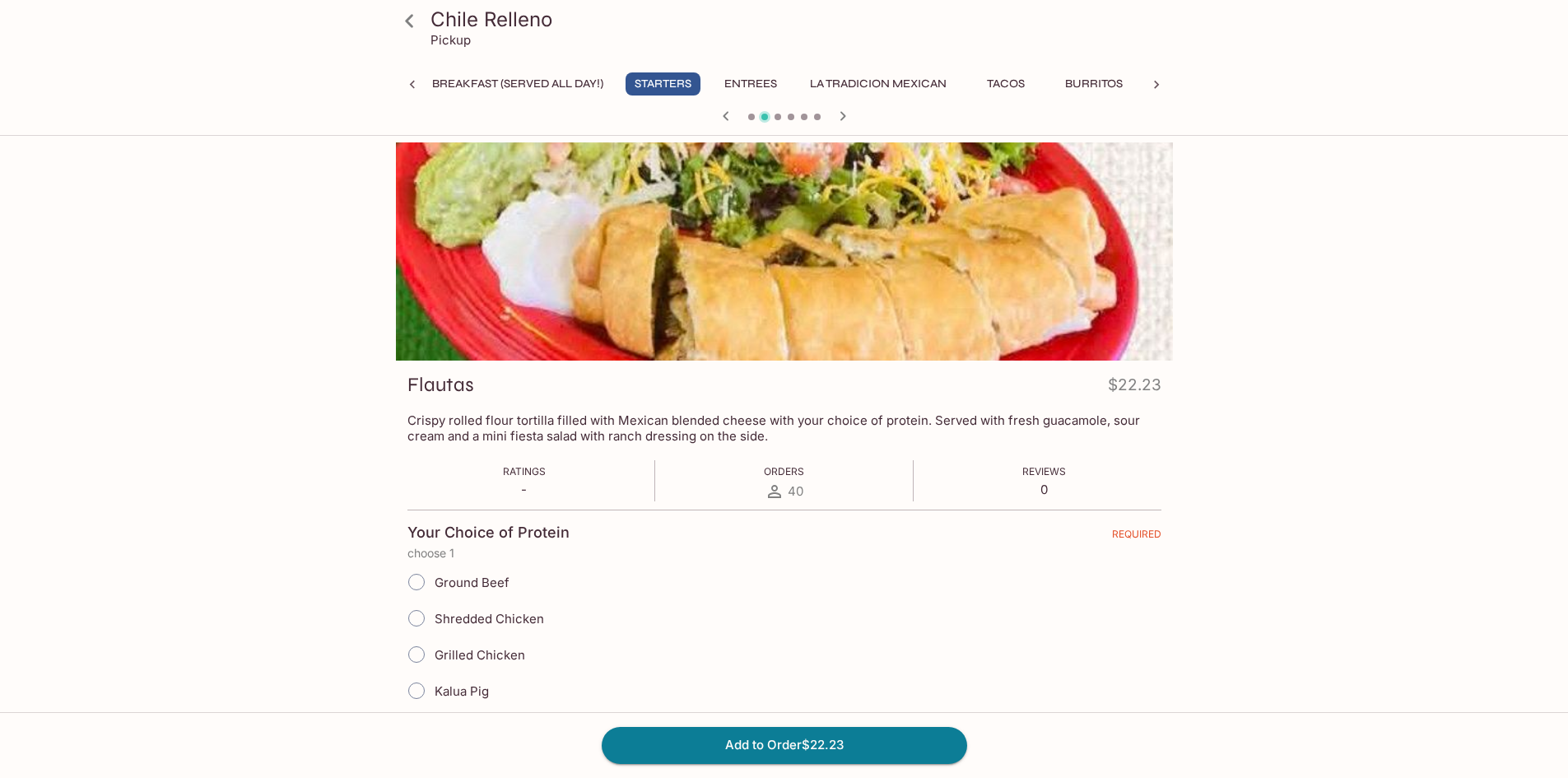
click at [847, 113] on icon "button" at bounding box center [843, 116] width 20 height 20
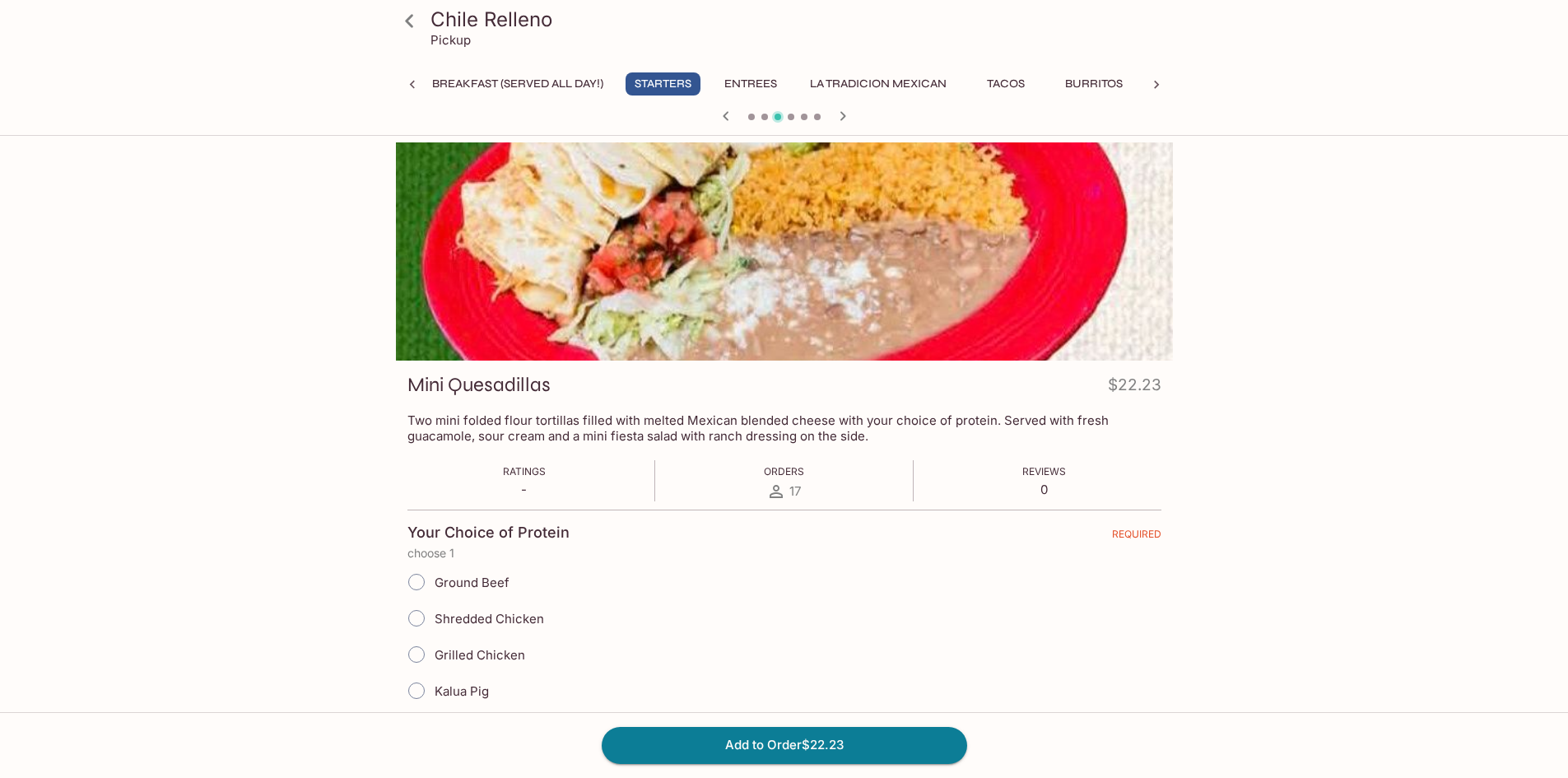
click at [847, 109] on icon "button" at bounding box center [843, 116] width 20 height 20
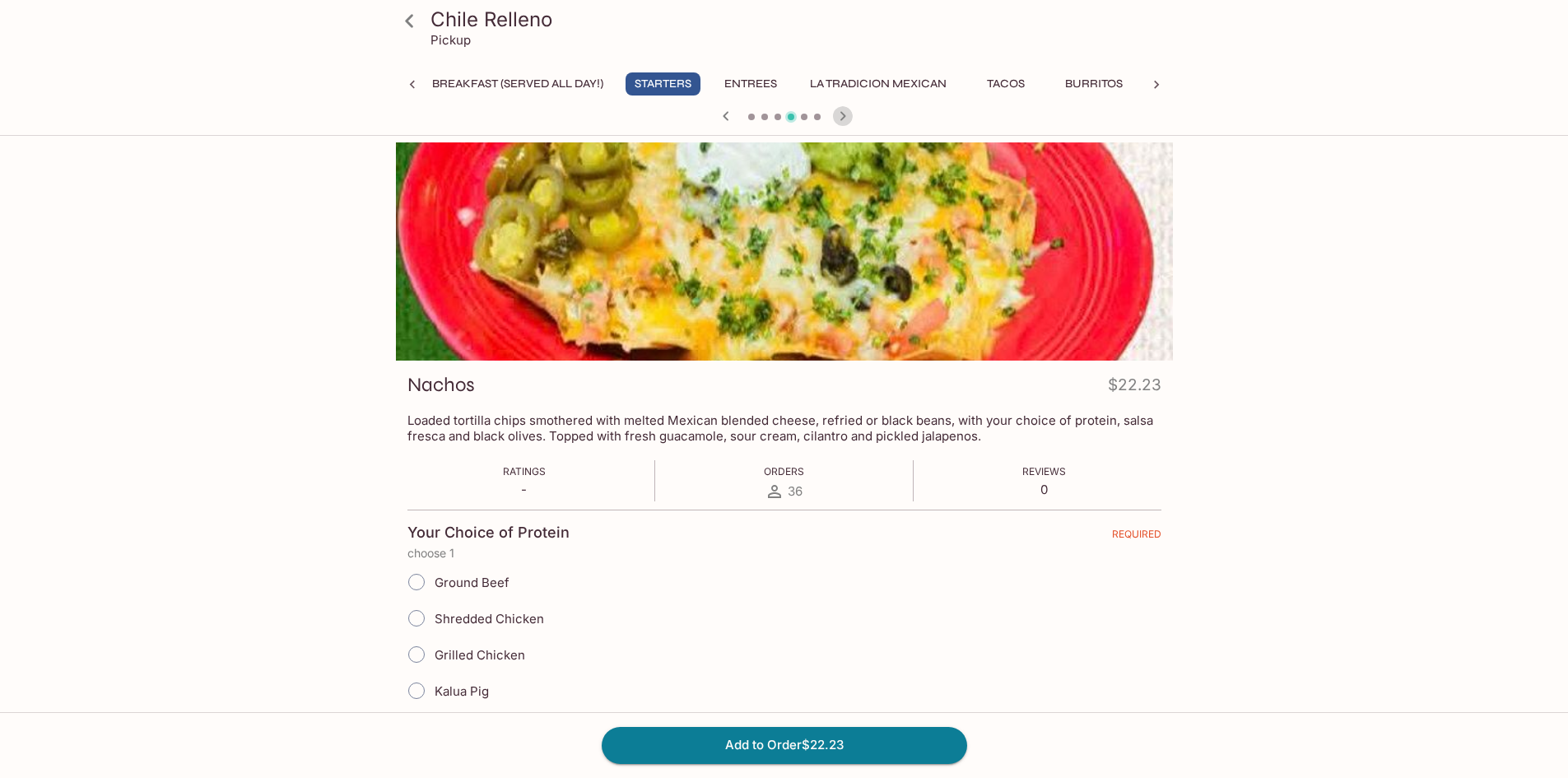
click at [847, 109] on icon "button" at bounding box center [843, 116] width 20 height 20
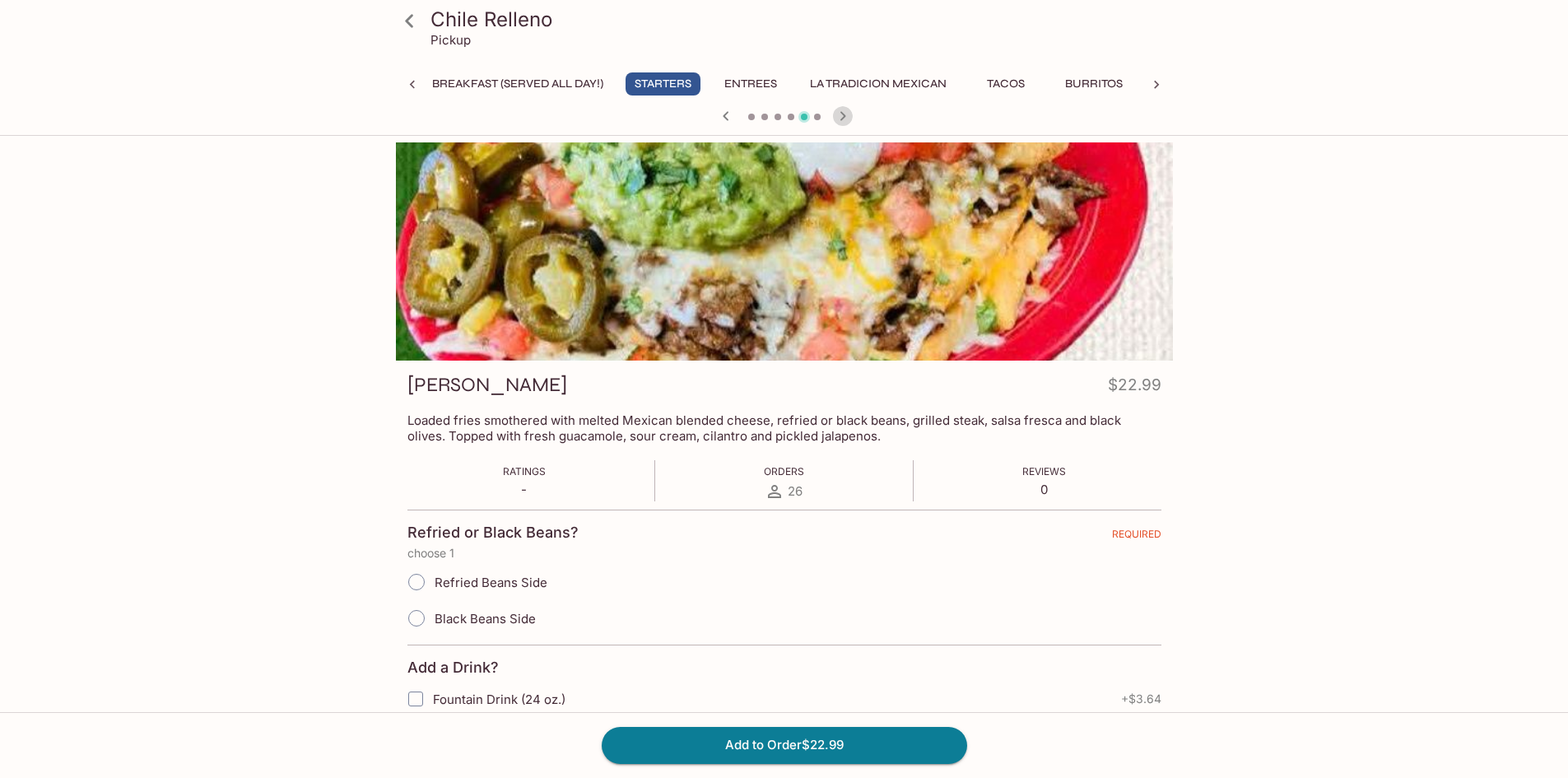
click at [847, 109] on icon "button" at bounding box center [843, 116] width 20 height 20
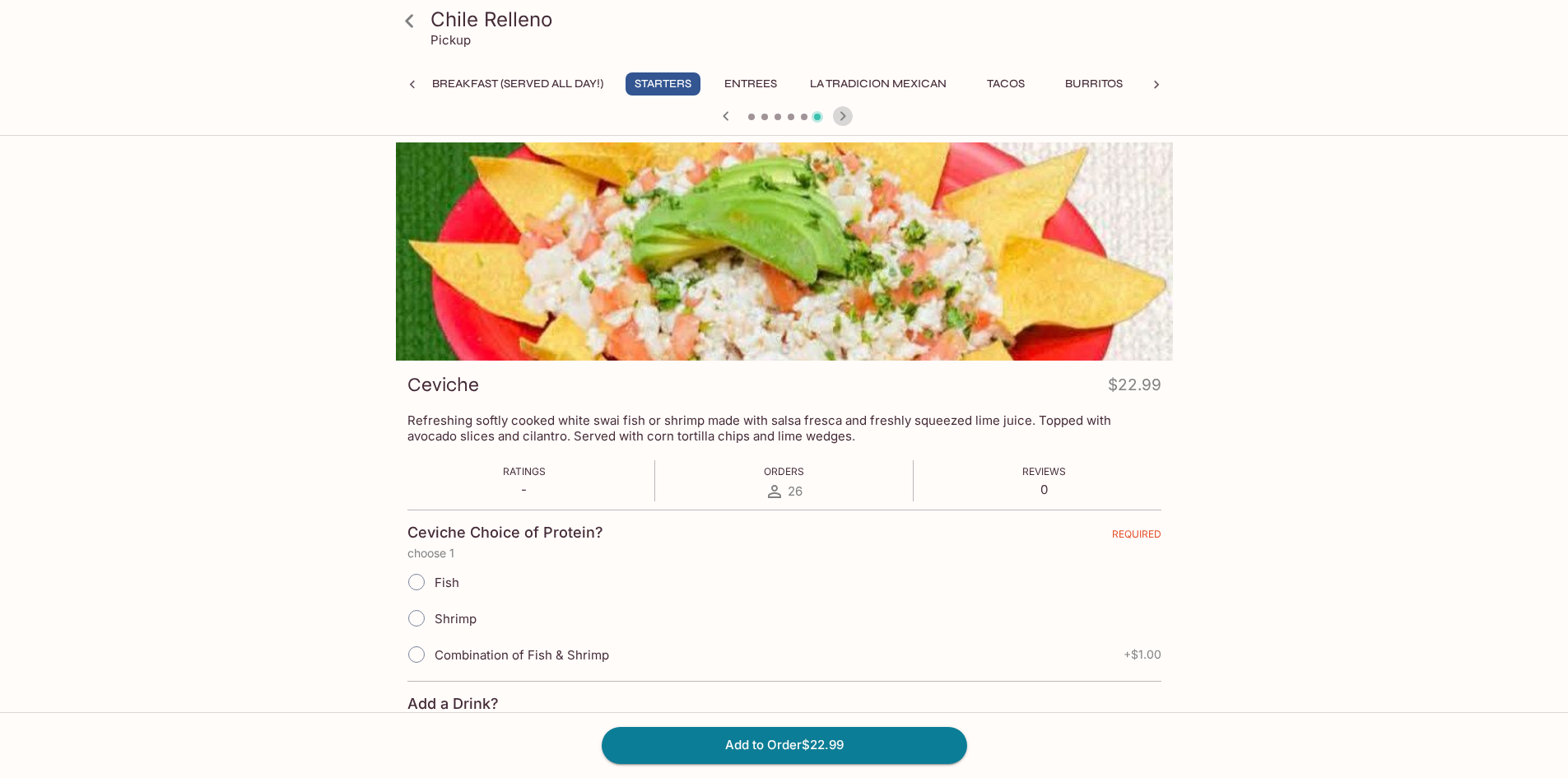
click at [847, 109] on icon "button" at bounding box center [843, 116] width 20 height 20
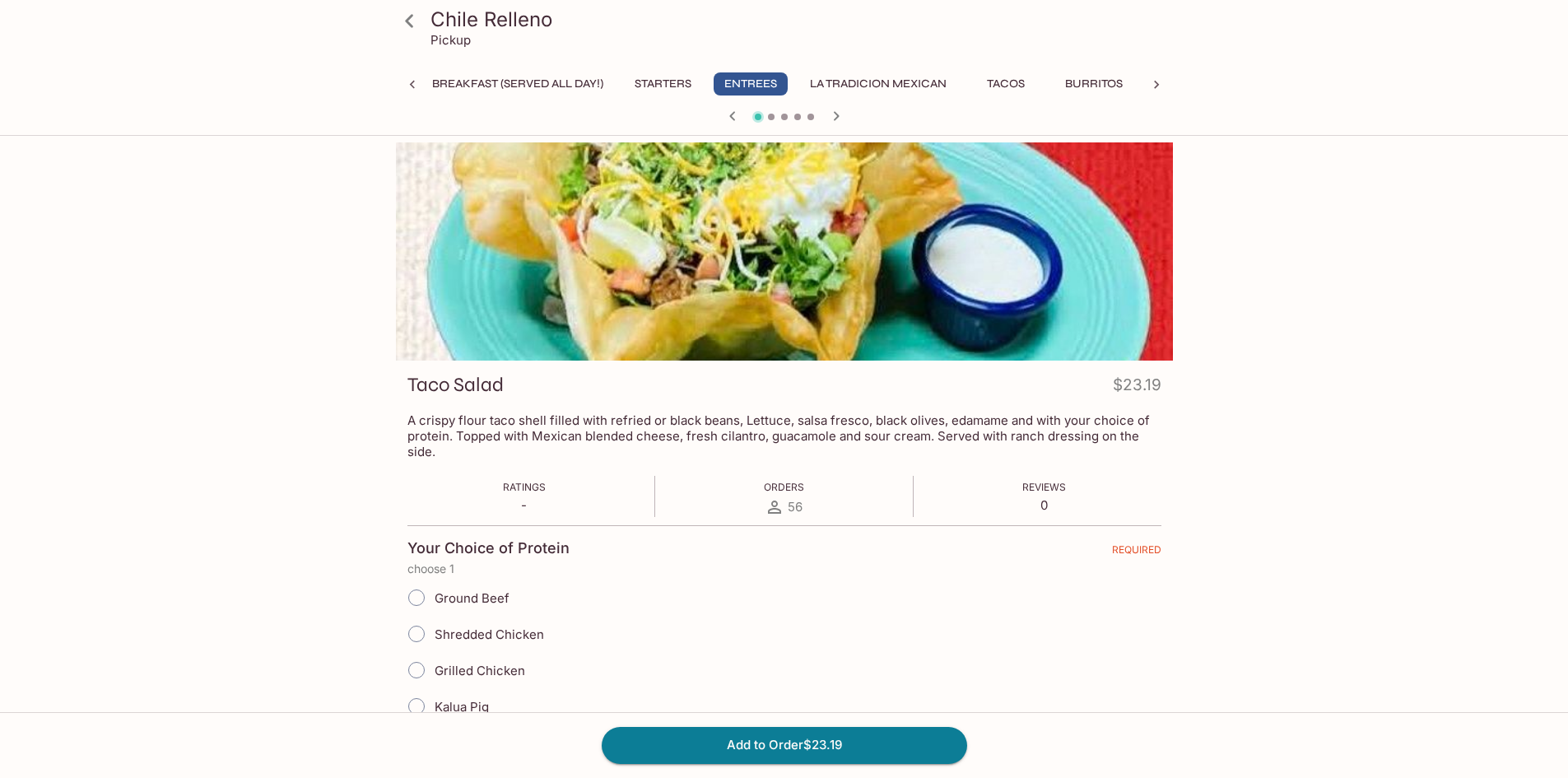
click at [647, 76] on button "Starters" at bounding box center [663, 83] width 75 height 23
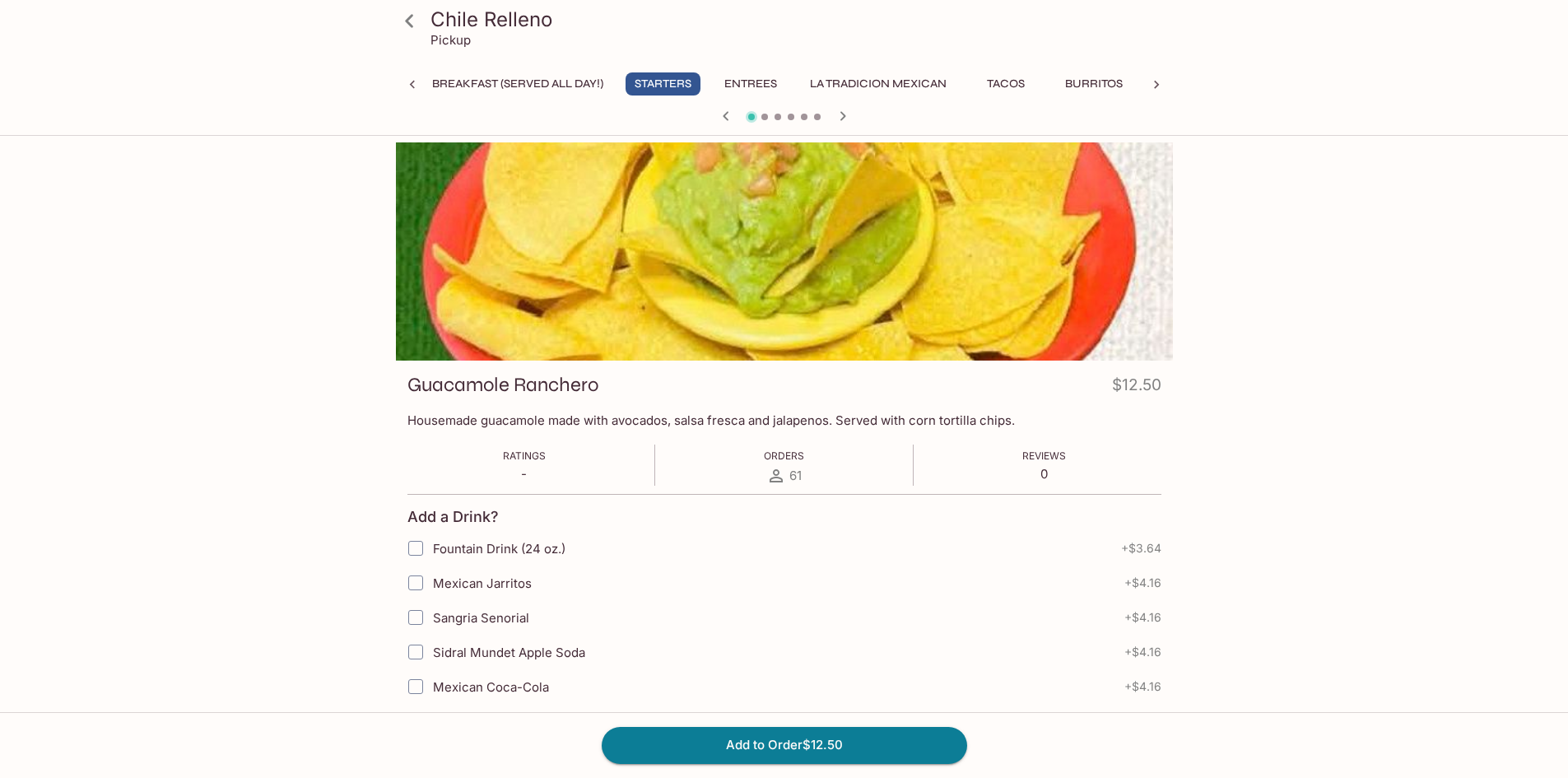
click at [551, 72] on div "Chile Relleno Pickup Breakfast (Served ALL DAY!) Starters Entrees La Tradicion …" at bounding box center [784, 65] width 790 height 130
click at [556, 78] on button "Breakfast (Served ALL DAY!)" at bounding box center [517, 83] width 189 height 23
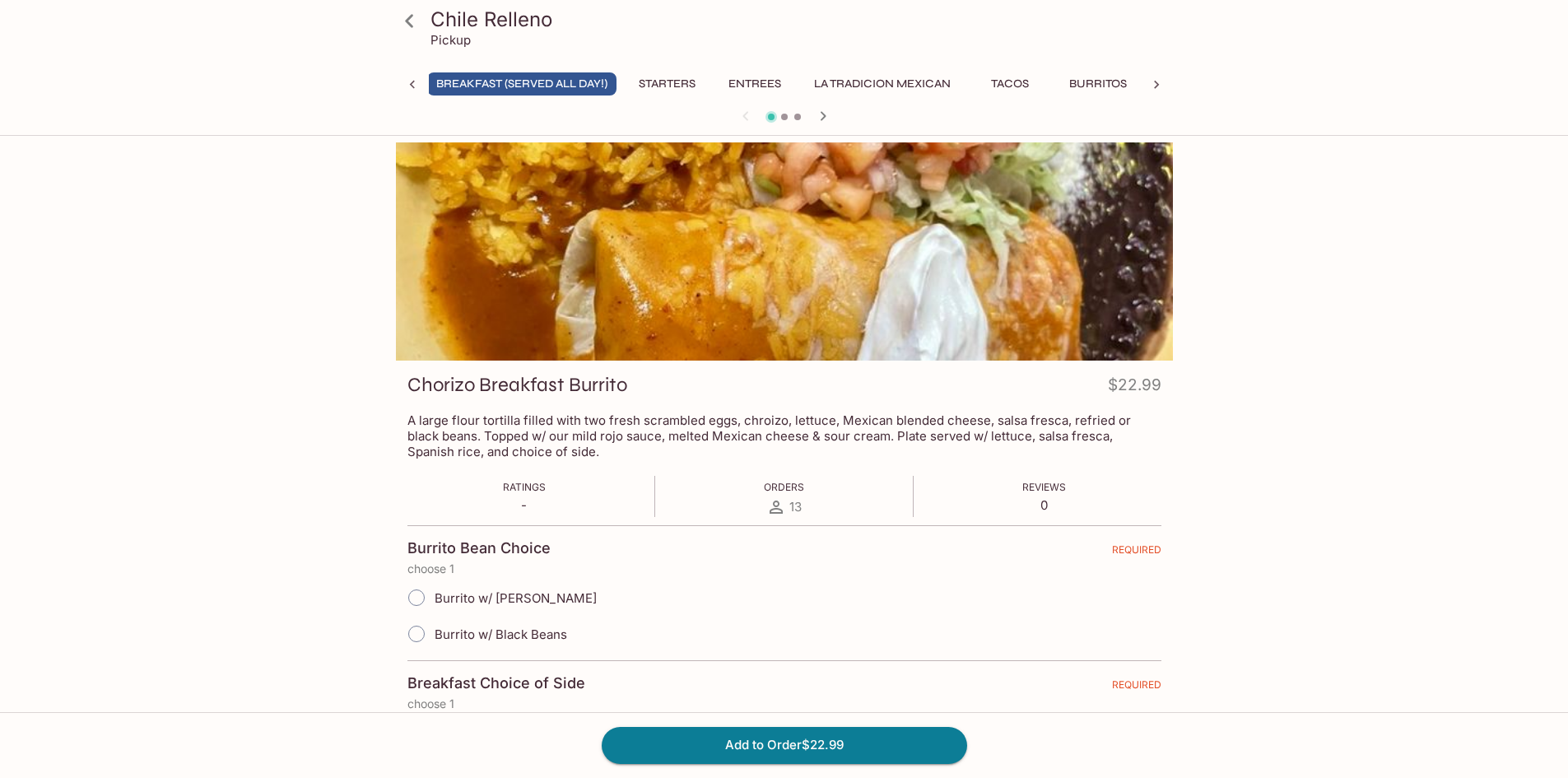
scroll to position [0, 7]
click at [820, 115] on icon "button" at bounding box center [823, 116] width 20 height 20
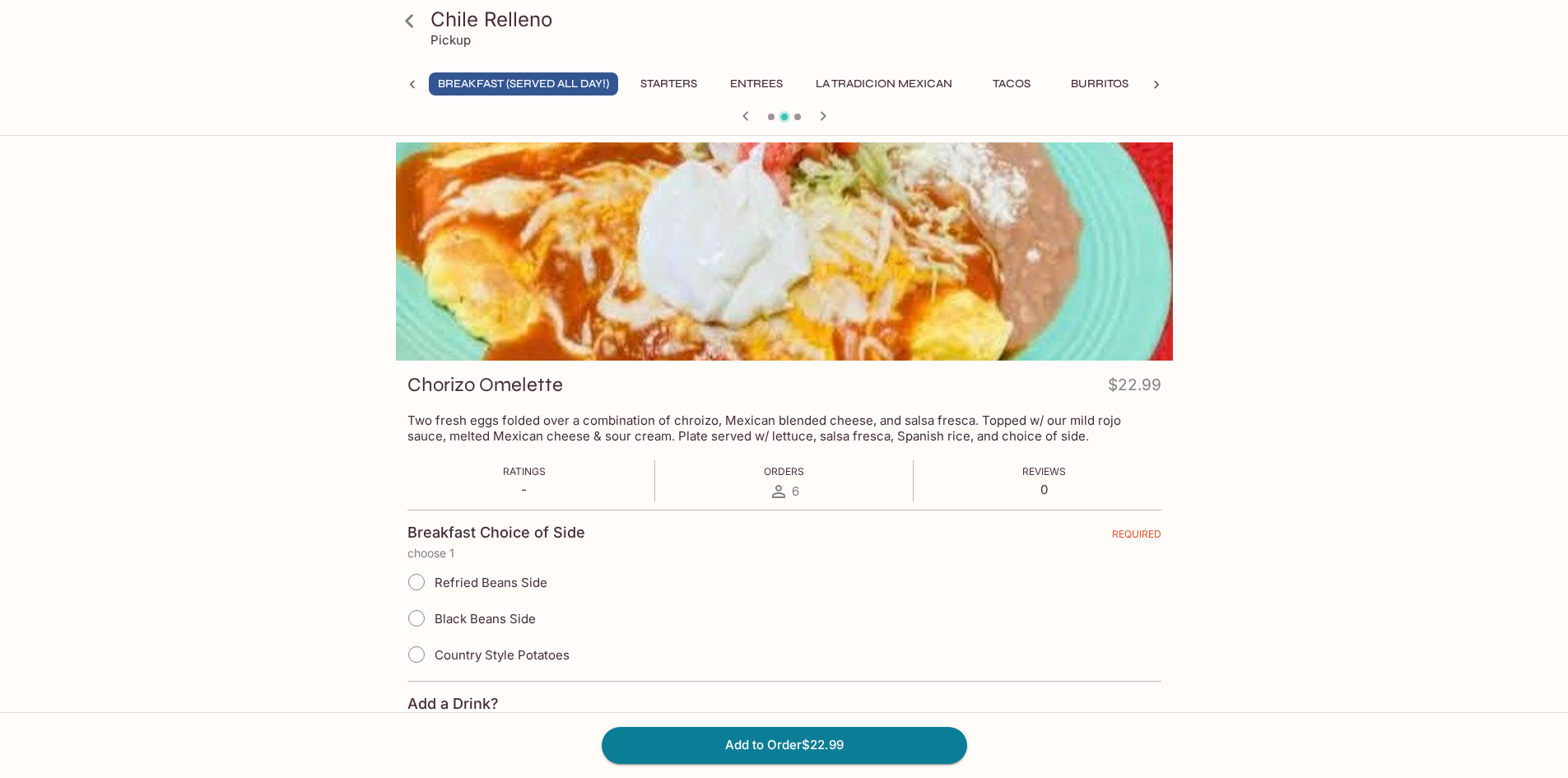
click at [820, 108] on icon "button" at bounding box center [823, 116] width 20 height 20
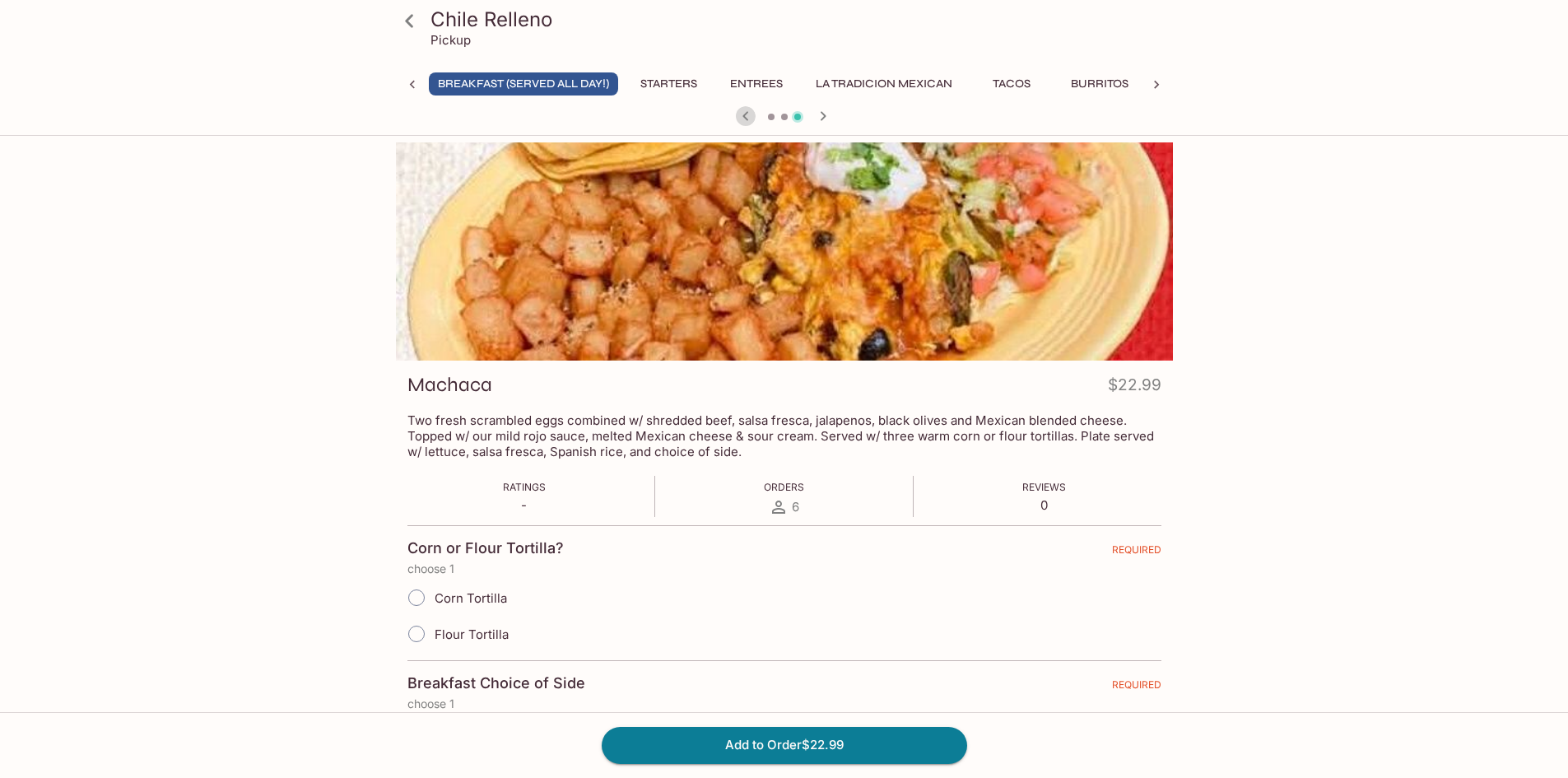
click at [746, 117] on icon "button" at bounding box center [746, 116] width 20 height 20
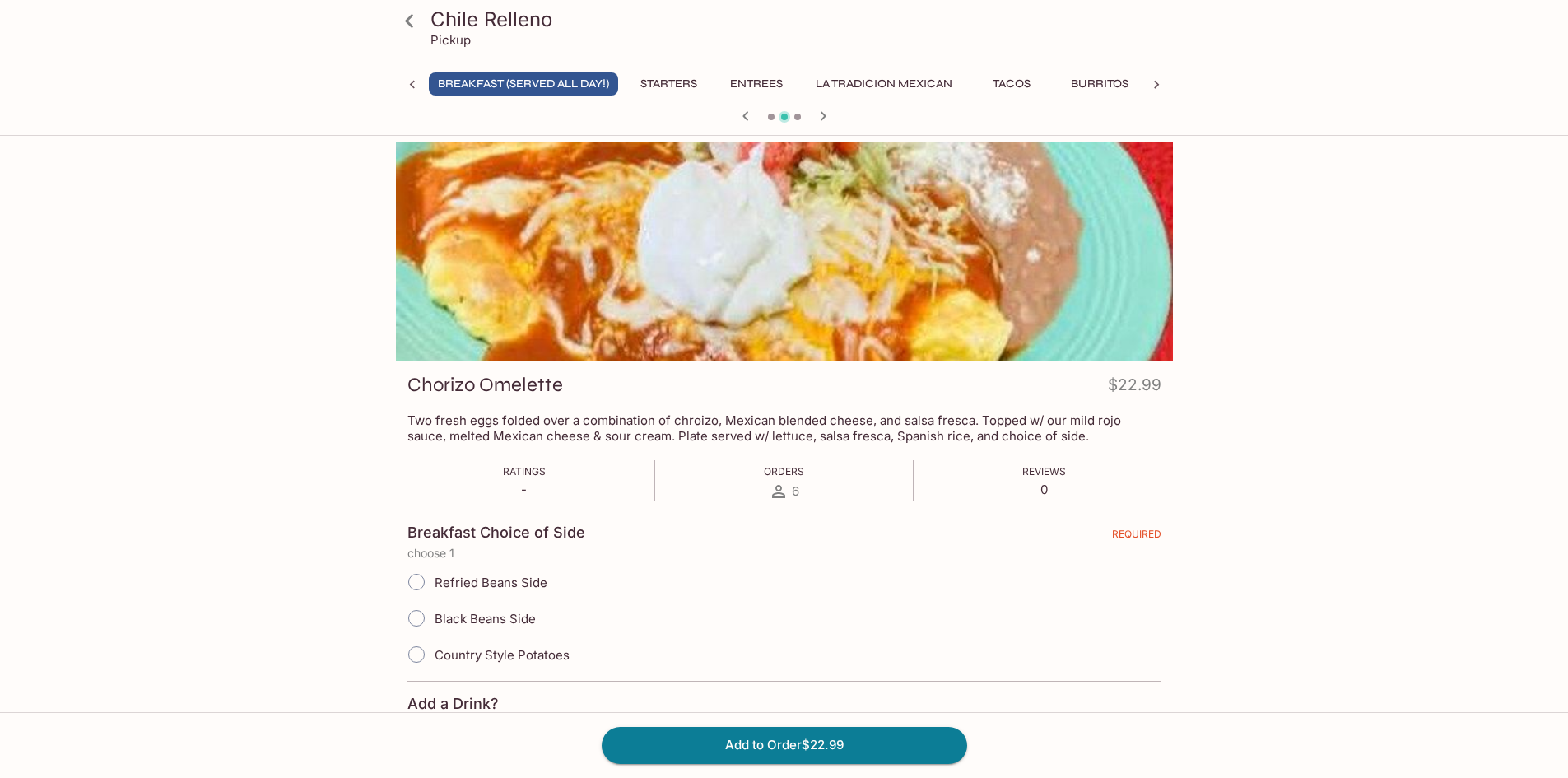
click at [420, 16] on icon at bounding box center [409, 21] width 29 height 29
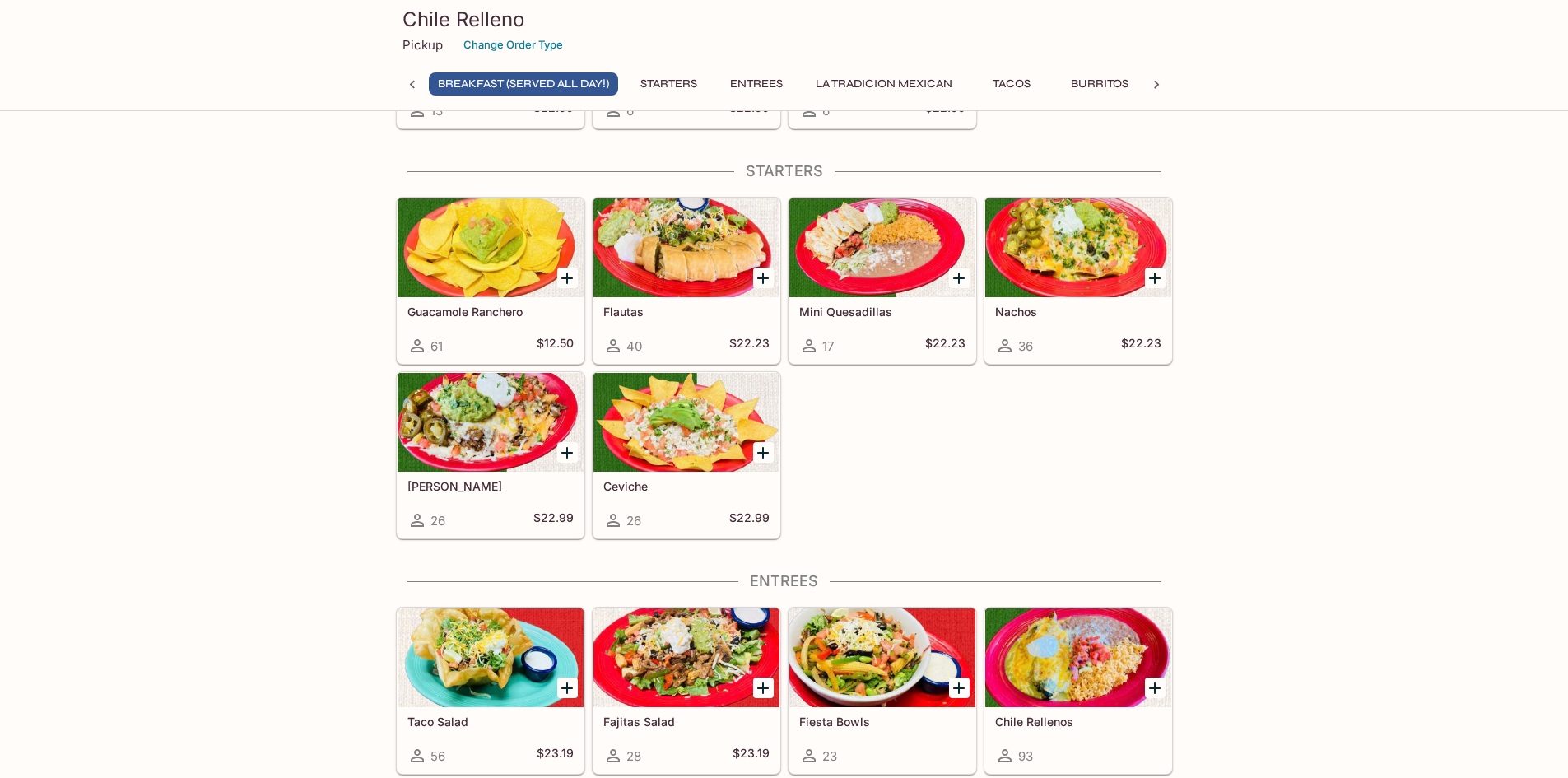
scroll to position [179, 0]
